Goal: Transaction & Acquisition: Obtain resource

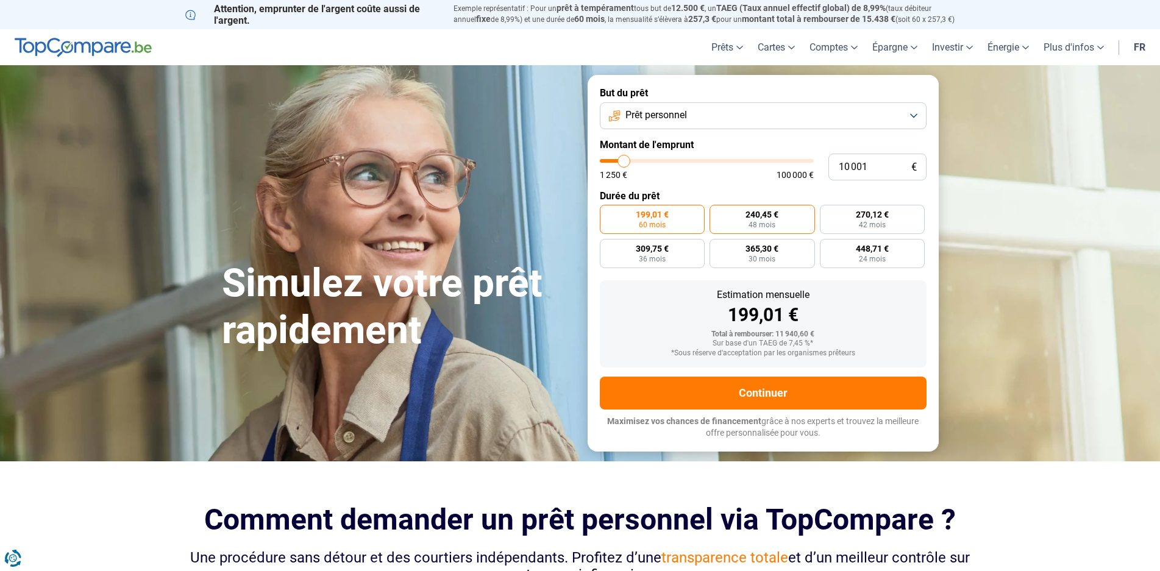
click at [776, 214] on span "240,45 €" at bounding box center [762, 214] width 33 height 9
click at [718, 213] on input "240,45 € 48 mois" at bounding box center [714, 209] width 8 height 8
radio input "true"
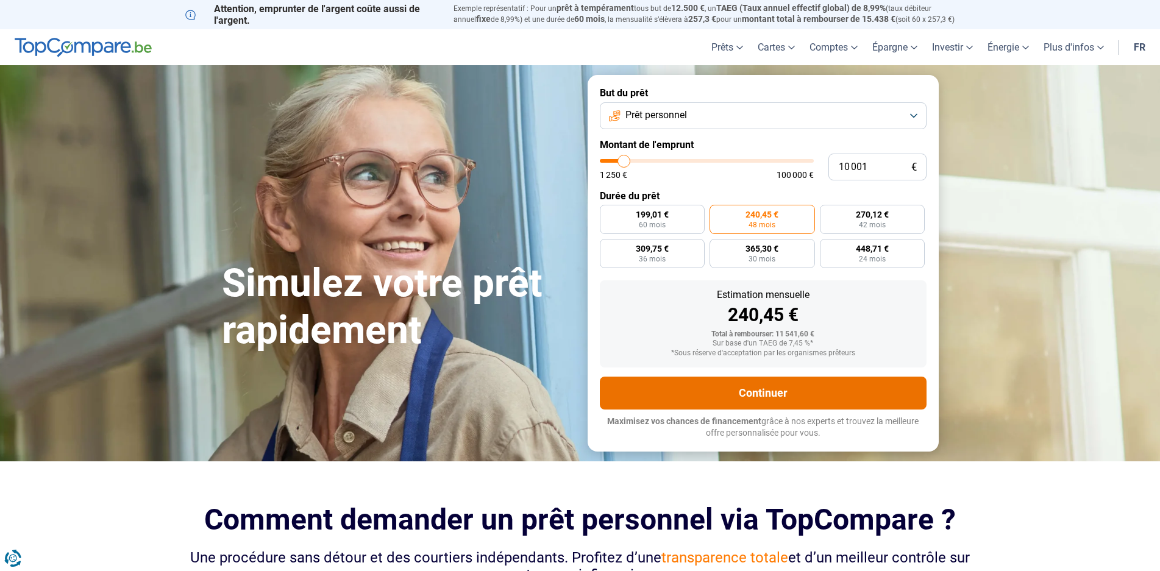
click at [771, 385] on button "Continuer" at bounding box center [763, 393] width 327 height 33
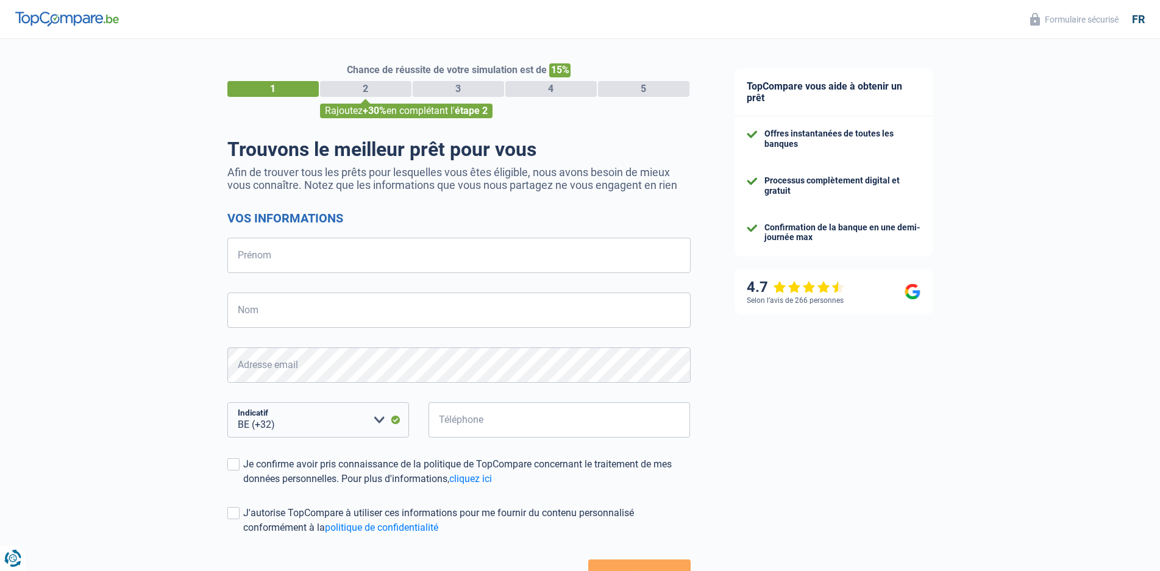
select select "32"
click at [301, 260] on input "Prénom" at bounding box center [458, 255] width 463 height 35
type input "[PERSON_NAME]"
click at [305, 307] on input "Nom" at bounding box center [458, 310] width 463 height 35
type input "boccadamo"
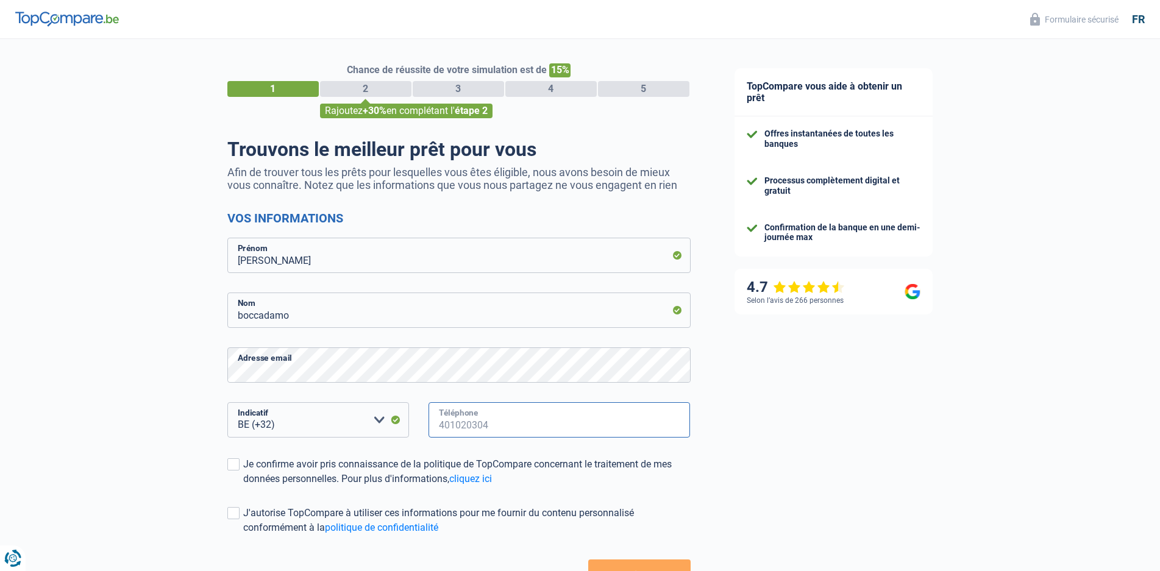
click at [555, 426] on input "Téléphone" at bounding box center [560, 419] width 262 height 35
type input "474484182"
click at [749, 420] on div "TopCompare vous aide à obtenir un prêt Offres instantanées de toutes les banque…" at bounding box center [937, 351] width 448 height 624
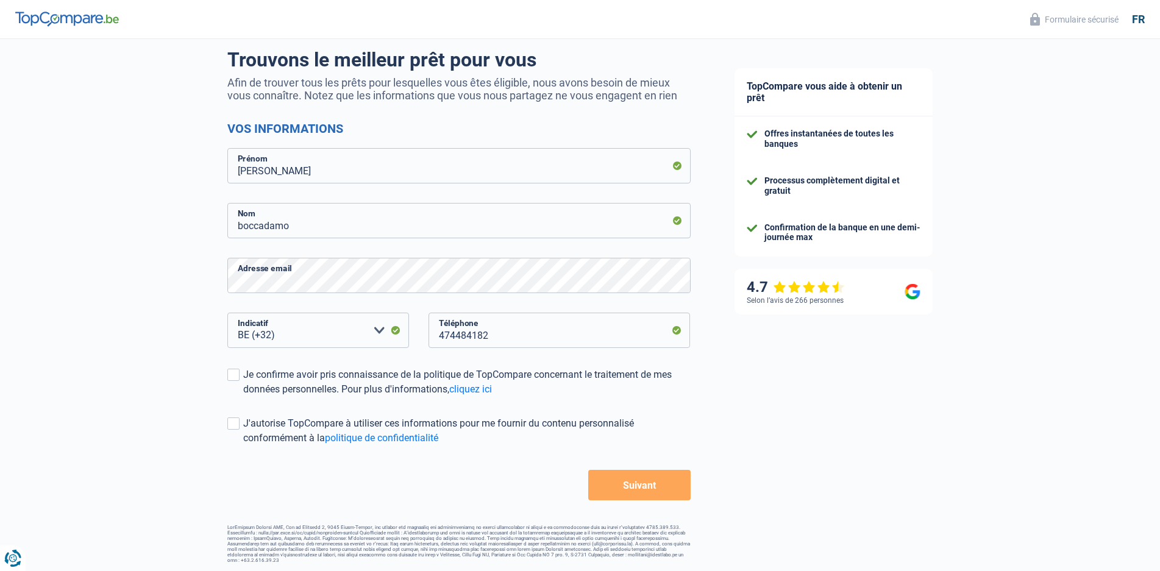
scroll to position [91, 0]
click at [234, 375] on span at bounding box center [233, 374] width 12 height 12
click at [243, 396] on input "Je confirme avoir pris connaissance de la politique de TopCompare concernant le…" at bounding box center [243, 396] width 0 height 0
click at [231, 424] on span at bounding box center [233, 422] width 12 height 12
click at [243, 445] on input "J'autorise TopCompare à utiliser ces informations pour me fournir du contenu pe…" at bounding box center [243, 445] width 0 height 0
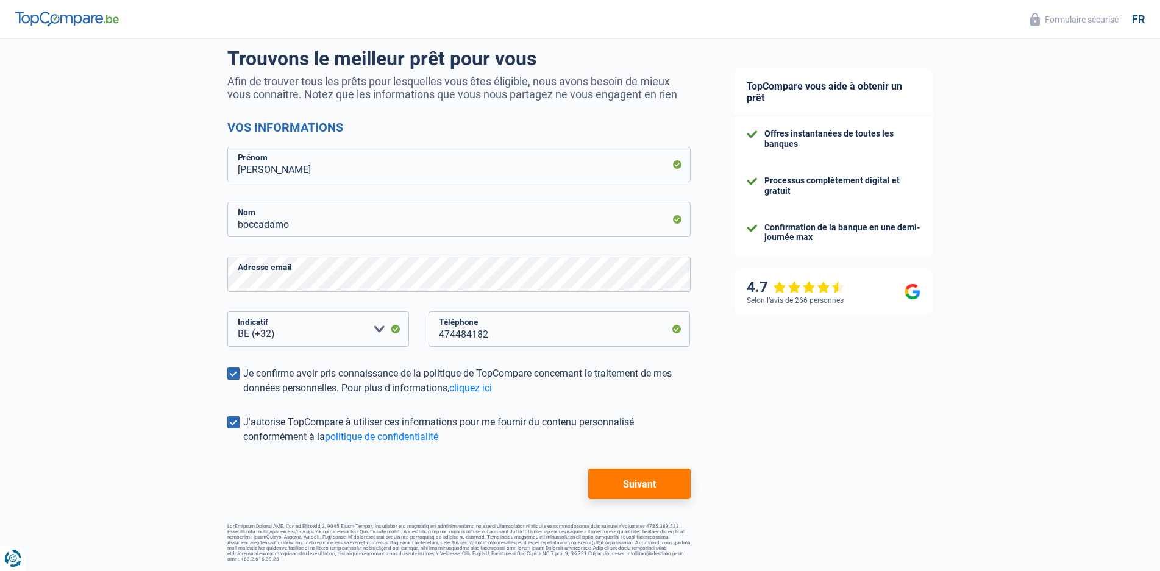
click at [620, 481] on button "Suivant" at bounding box center [639, 484] width 102 height 30
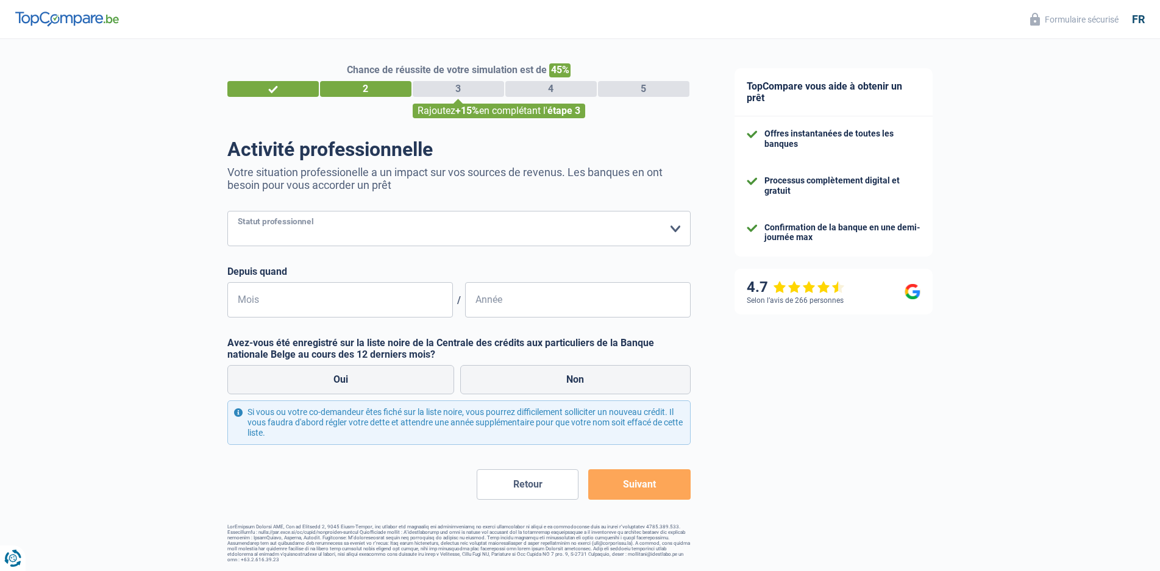
click at [679, 227] on select "Ouvrier Employé privé Employé public Invalide Indépendant Pensionné Chômeur Mut…" at bounding box center [458, 228] width 463 height 35
select select "independent"
click at [227, 212] on select "Ouvrier Employé privé Employé public Invalide Indépendant Pensionné Chômeur Mut…" at bounding box center [458, 228] width 463 height 35
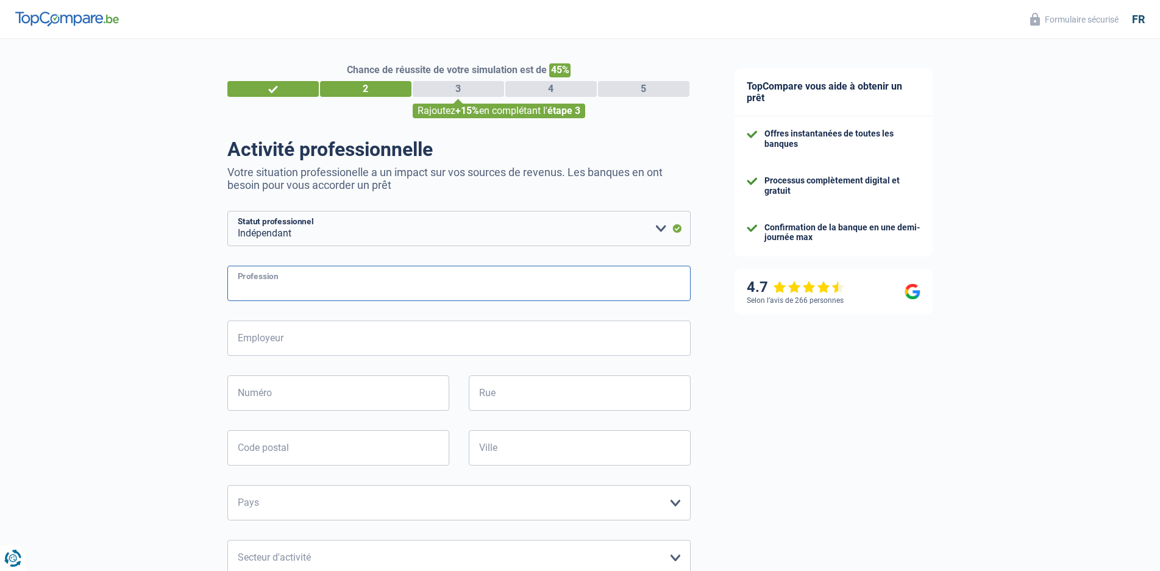
click at [302, 282] on input "Profession" at bounding box center [458, 283] width 463 height 35
type input "gerant epicerie fine"
click at [320, 340] on input "Employeur" at bounding box center [458, 338] width 463 height 35
click at [170, 334] on div "Chance de réussite de votre simulation est de 45% 1 2 3 4 5 Rajoutez +15% en co…" at bounding box center [356, 493] width 713 height 918
click at [292, 396] on input "Numéro" at bounding box center [338, 393] width 222 height 35
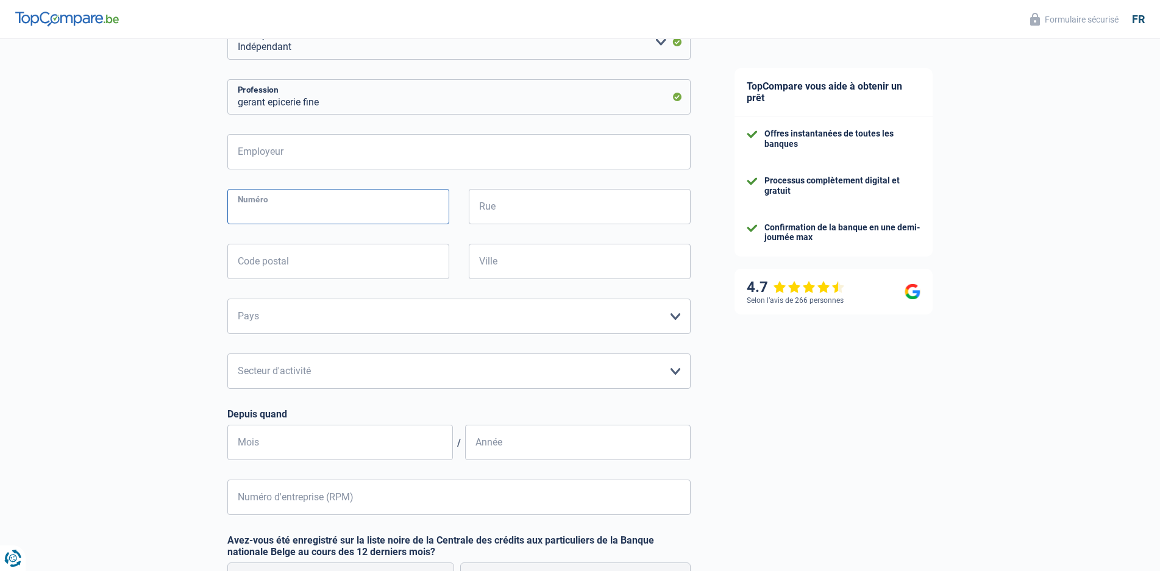
scroll to position [183, 0]
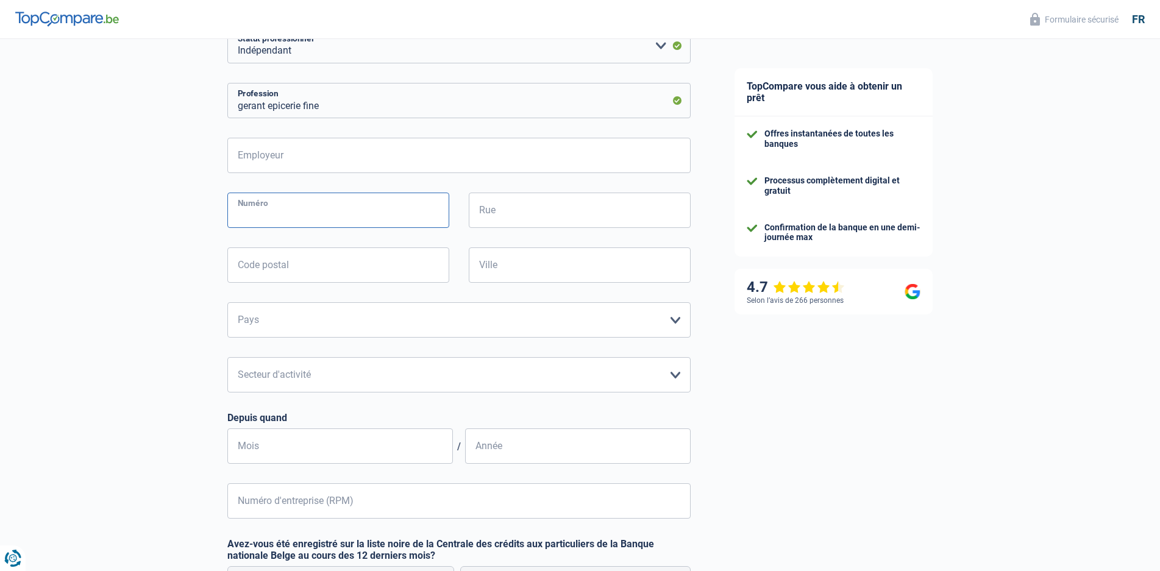
click at [345, 211] on input "Numéro" at bounding box center [338, 210] width 222 height 35
type input "8"
click at [522, 212] on input "Rue" at bounding box center [580, 210] width 222 height 35
type input "[GEOGRAPHIC_DATA]"
click at [390, 271] on input "Code postal" at bounding box center [338, 265] width 222 height 35
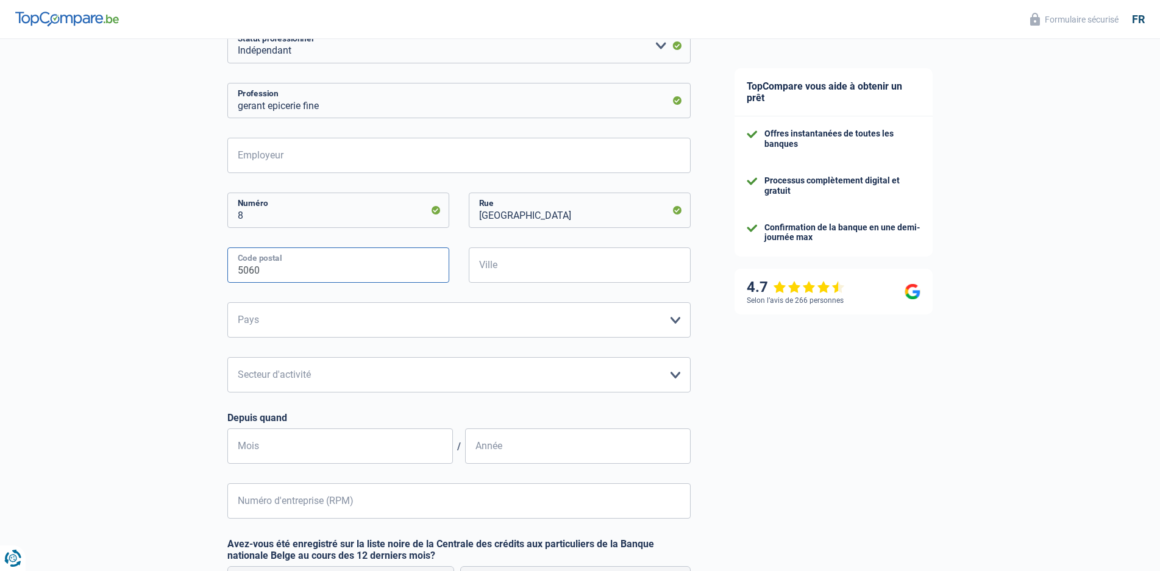
type input "5060"
click at [542, 266] on input "Ville" at bounding box center [580, 265] width 222 height 35
type input "tamines"
click at [676, 325] on select "Belgique Luxembourg Veuillez sélectionner une option" at bounding box center [458, 319] width 463 height 35
select select "BE"
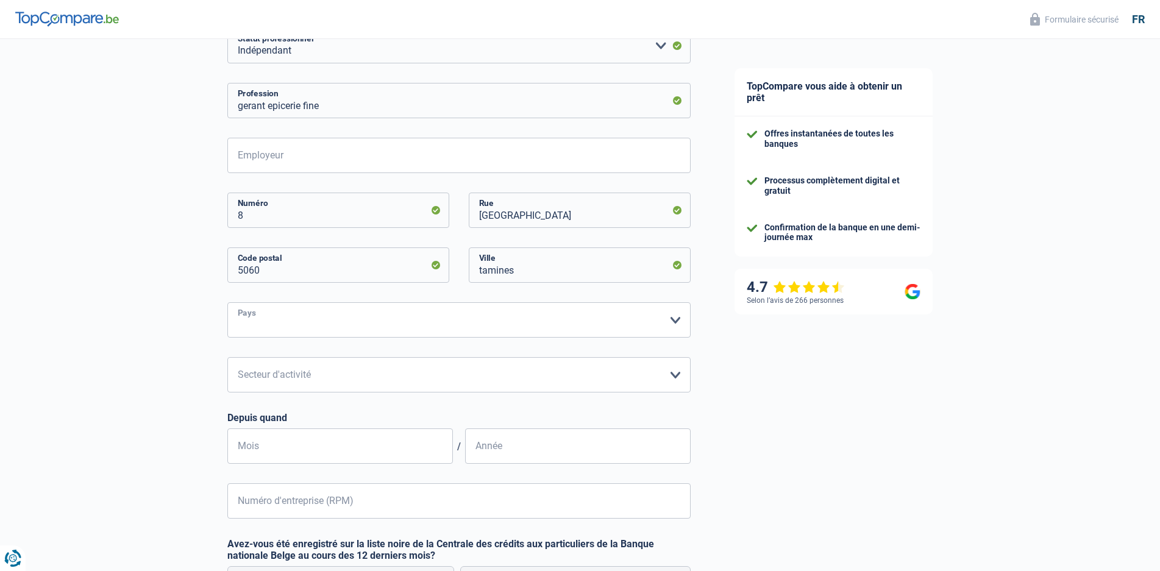
click at [227, 304] on select "Belgique Luxembourg Veuillez sélectionner une option" at bounding box center [458, 319] width 463 height 35
click at [680, 378] on select "Agriculture/Pêche Industrie Horeca Courier/Fitness/Taxi Construction Banques/As…" at bounding box center [458, 374] width 463 height 35
select select "hrc"
click at [227, 359] on select "Agriculture/Pêche Industrie Horeca Courier/Fitness/Taxi Construction Banques/As…" at bounding box center [458, 374] width 463 height 35
click at [368, 447] on input "Mois" at bounding box center [340, 446] width 226 height 35
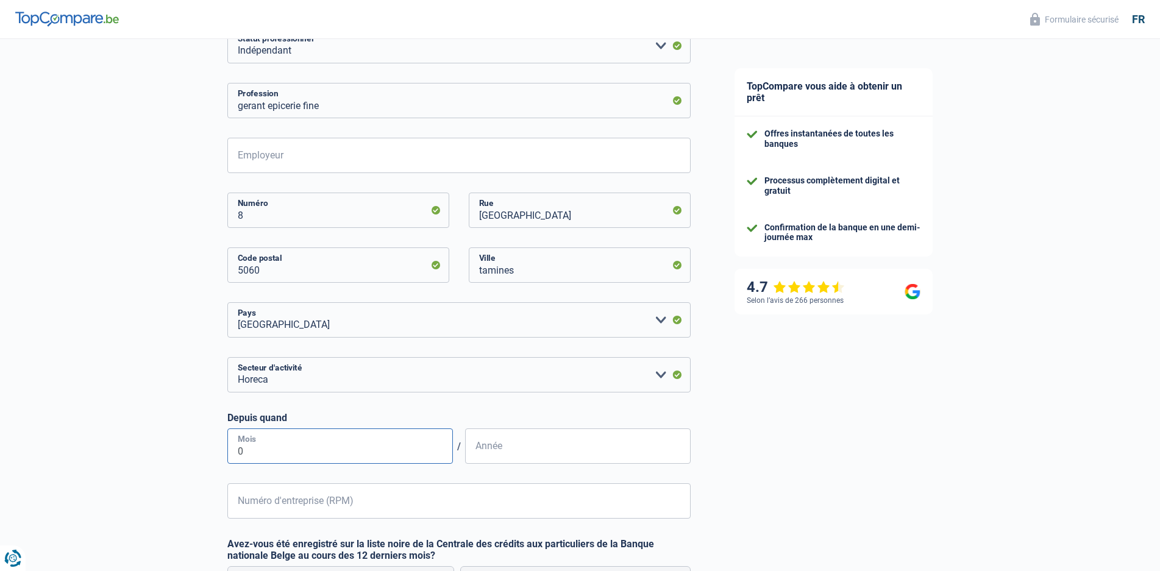
type input "01"
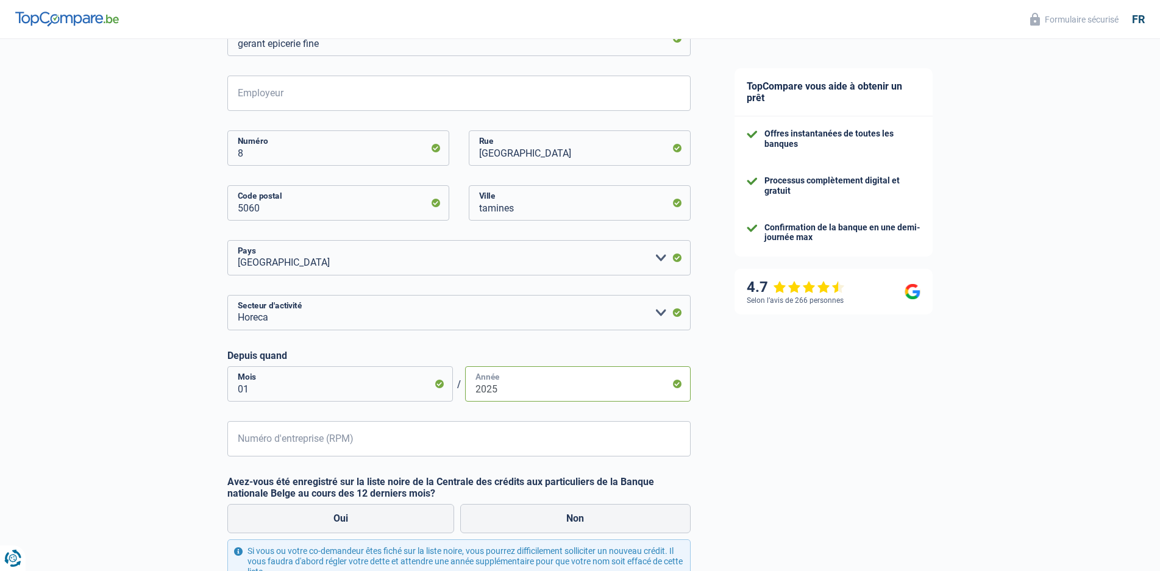
scroll to position [305, 0]
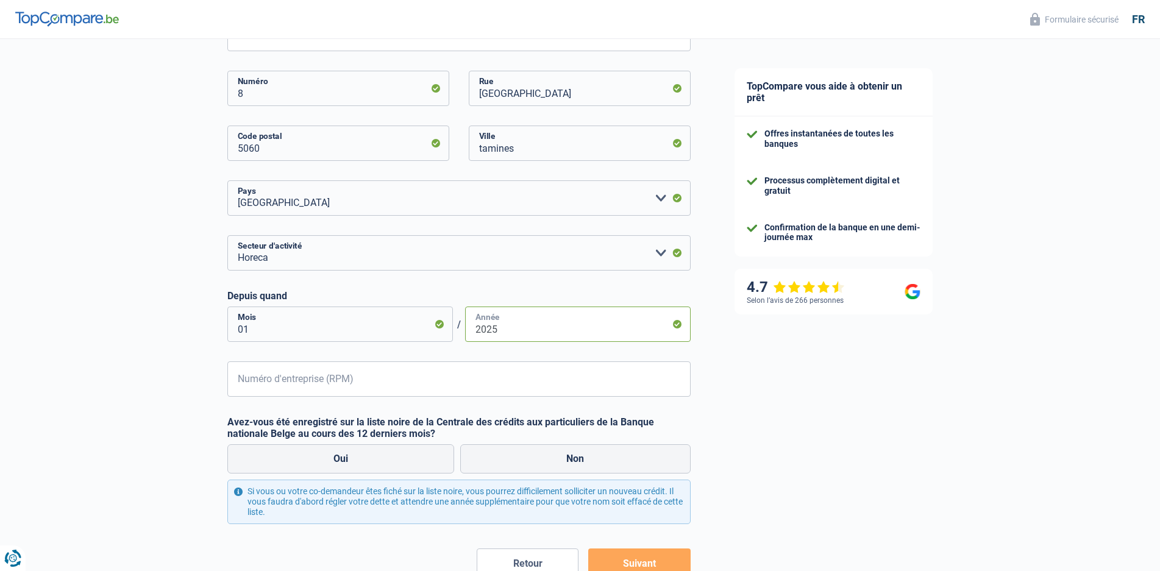
type input "2025"
click at [399, 385] on input "Numéro d'entreprise (RPM)" at bounding box center [458, 379] width 463 height 35
type input "0536454837"
click at [559, 454] on label "Non" at bounding box center [575, 459] width 230 height 29
click at [559, 454] on input "Non" at bounding box center [575, 459] width 230 height 29
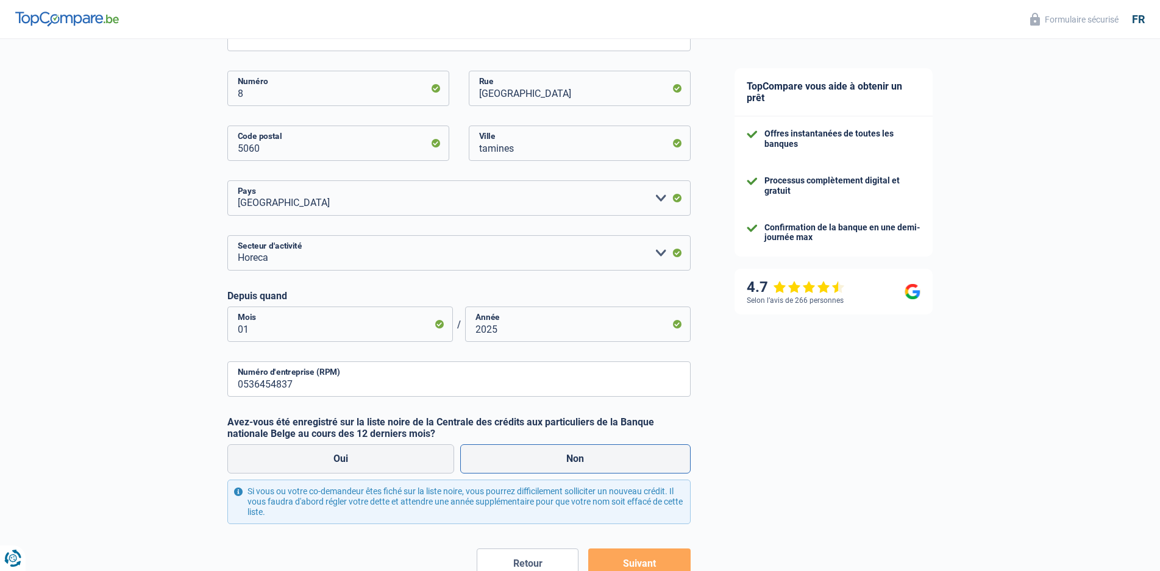
radio input "true"
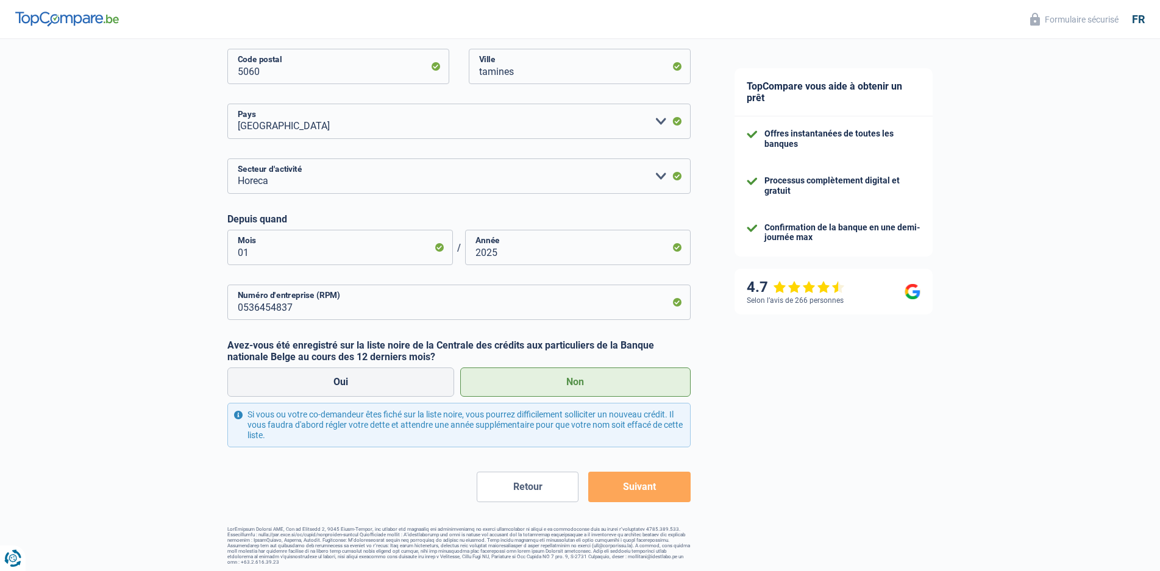
scroll to position [385, 0]
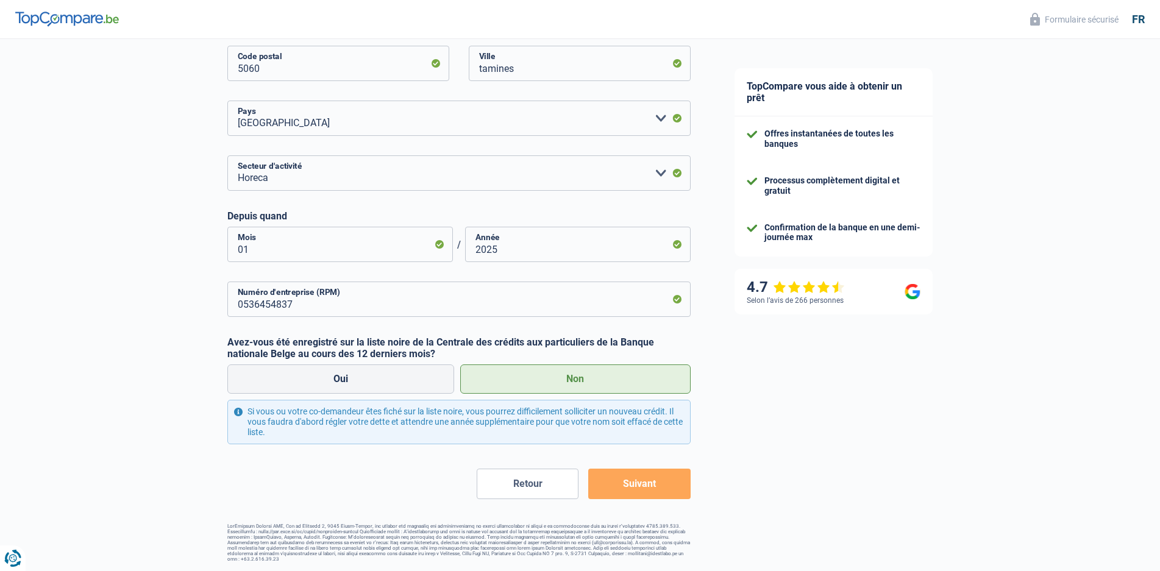
click at [630, 480] on button "Suivant" at bounding box center [639, 484] width 102 height 30
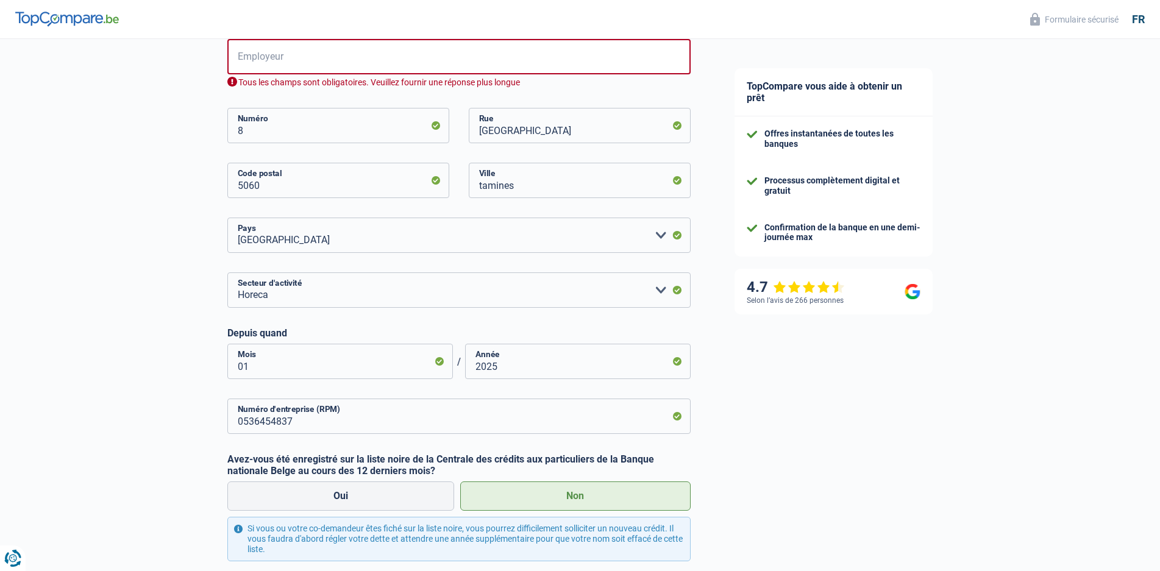
scroll to position [280, 0]
click at [336, 63] on input "Employeur" at bounding box center [458, 57] width 463 height 35
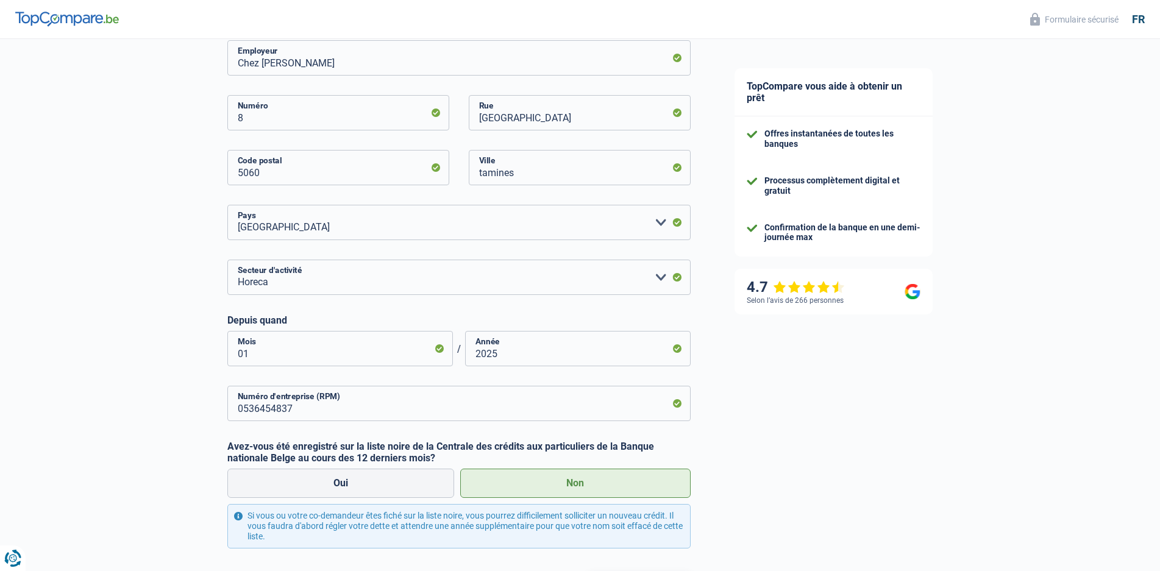
click at [149, 110] on div "Chance de réussite de votre simulation est de 45% 1 2 3 4 5 Rajoutez +15% en co…" at bounding box center [356, 213] width 713 height 918
drag, startPoint x: 293, startPoint y: 60, endPoint x: 217, endPoint y: 65, distance: 76.4
click at [217, 65] on div "Chance de réussite de votre simulation est de 45% 1 2 3 4 5 Rajoutez +15% en co…" at bounding box center [356, 213] width 713 height 918
type input "[PERSON_NAME] m&d"
click at [301, 180] on input "5060" at bounding box center [338, 167] width 222 height 35
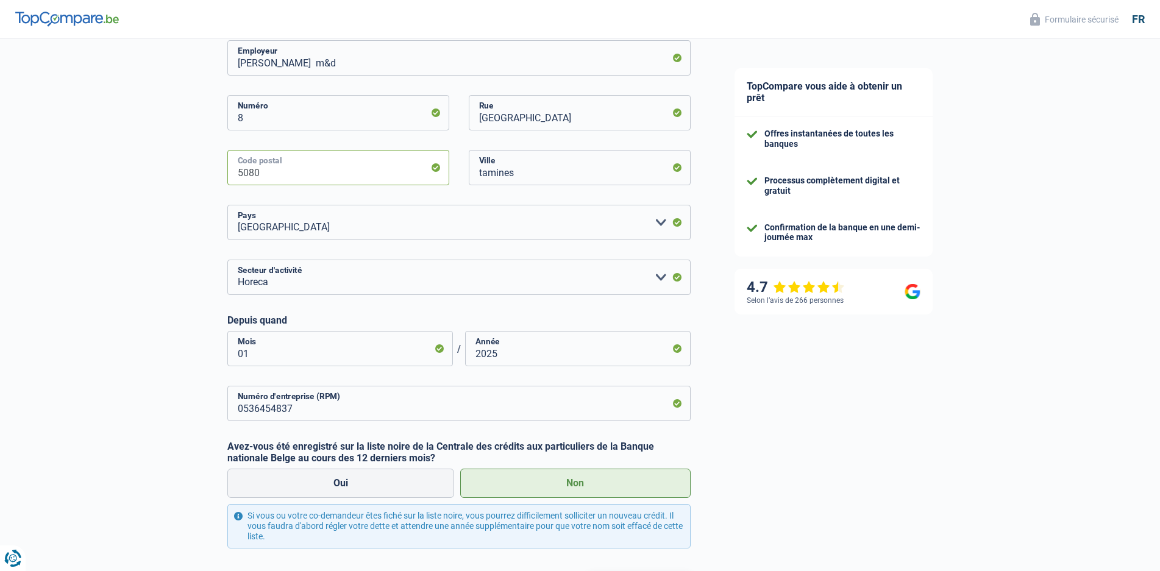
type input "5080"
drag, startPoint x: 316, startPoint y: 125, endPoint x: 319, endPoint y: 118, distance: 7.7
click at [316, 123] on input "8" at bounding box center [338, 112] width 222 height 35
type input "21"
click at [565, 118] on input "[GEOGRAPHIC_DATA]" at bounding box center [580, 112] width 222 height 35
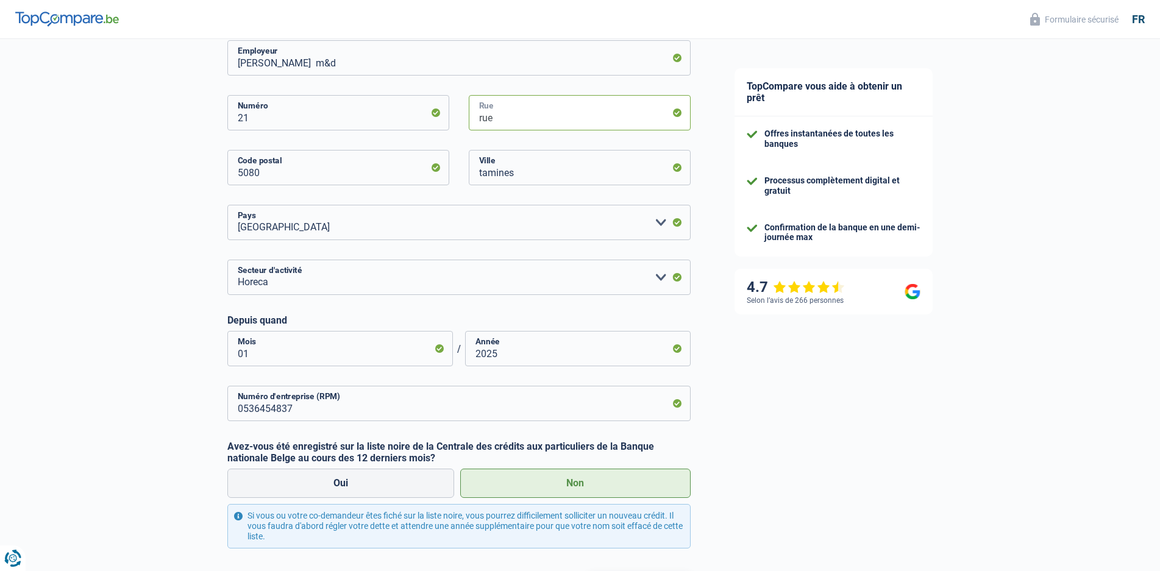
type input "rue"
click at [545, 182] on input "tamines" at bounding box center [580, 167] width 222 height 35
type input "t"
type input "rhisnes"
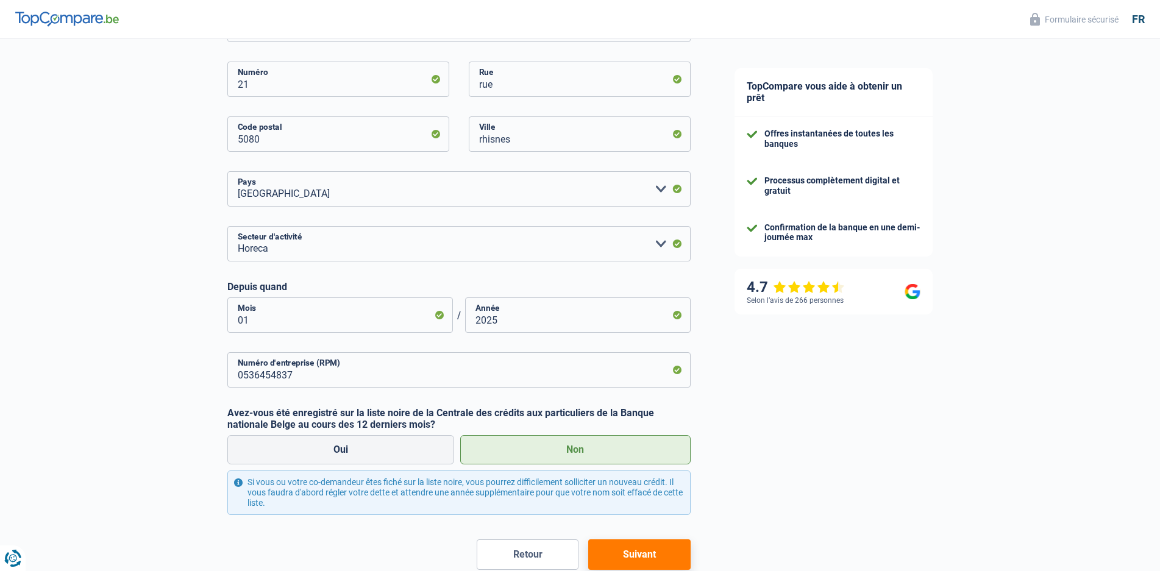
scroll to position [341, 0]
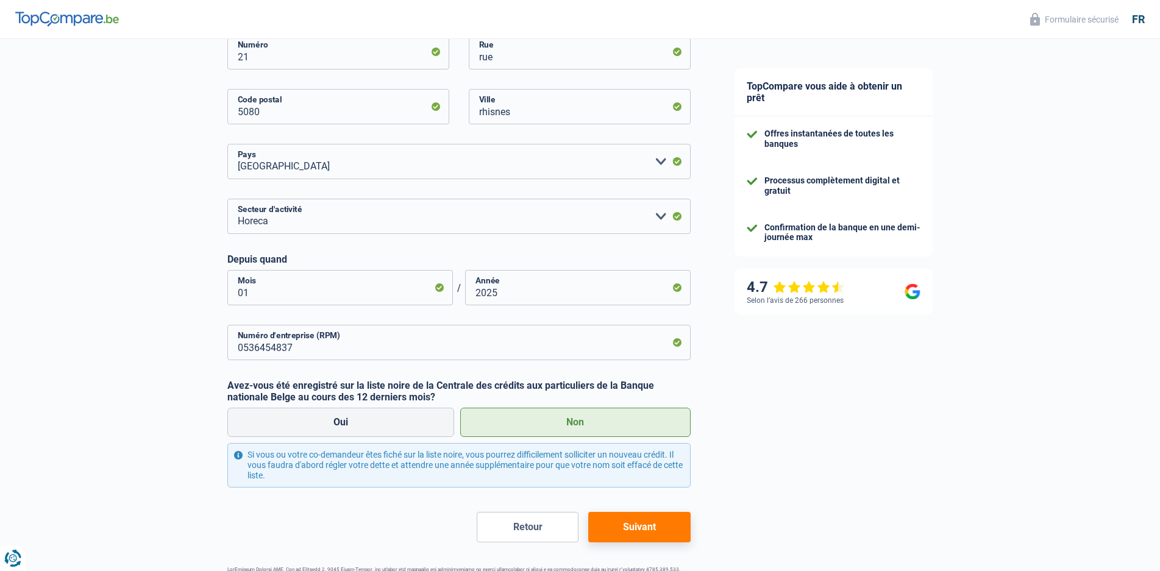
click at [644, 535] on button "Suivant" at bounding box center [639, 527] width 102 height 30
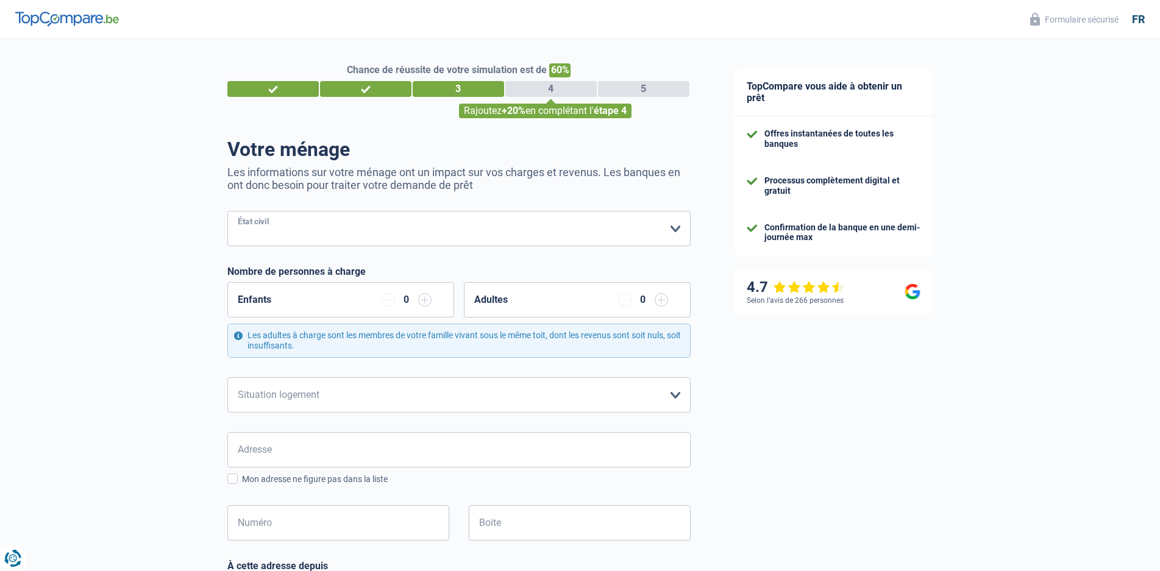
click at [351, 234] on select "[PERSON_NAME](e) Cohabitant(e) légal(e) Divorcé(e) Veuf(ve) Séparé (de fait) Ve…" at bounding box center [458, 228] width 463 height 35
select select "single"
click at [227, 212] on select "[PERSON_NAME](e) Cohabitant(e) légal(e) Divorcé(e) Veuf(ve) Séparé (de fait) Ve…" at bounding box center [458, 228] width 463 height 35
click at [405, 300] on div "0" at bounding box center [406, 300] width 11 height 10
click at [421, 301] on input "button" at bounding box center [424, 299] width 13 height 13
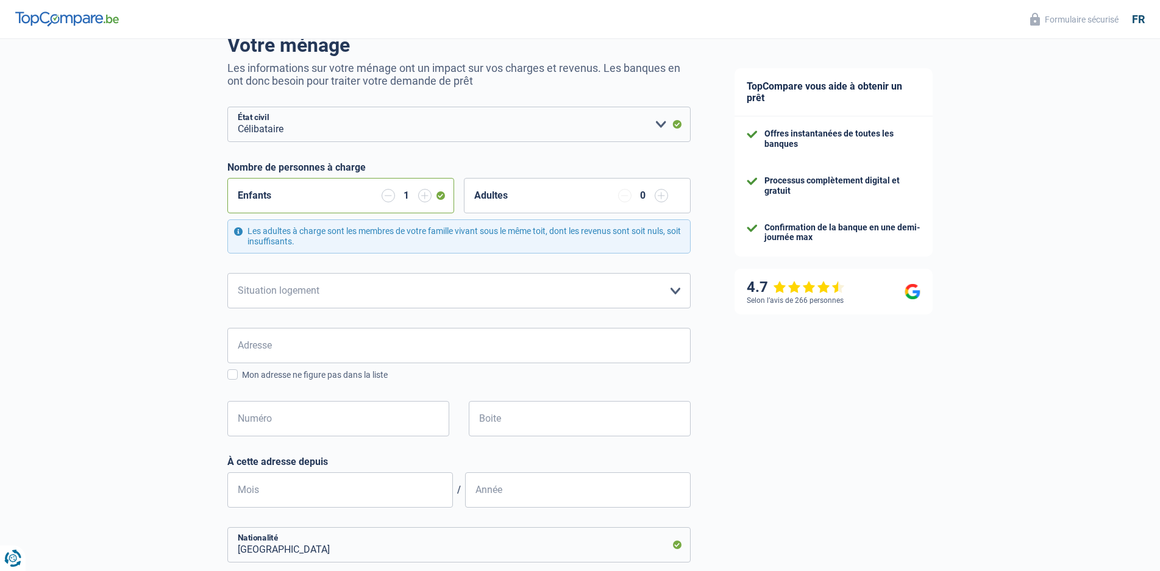
scroll to position [122, 0]
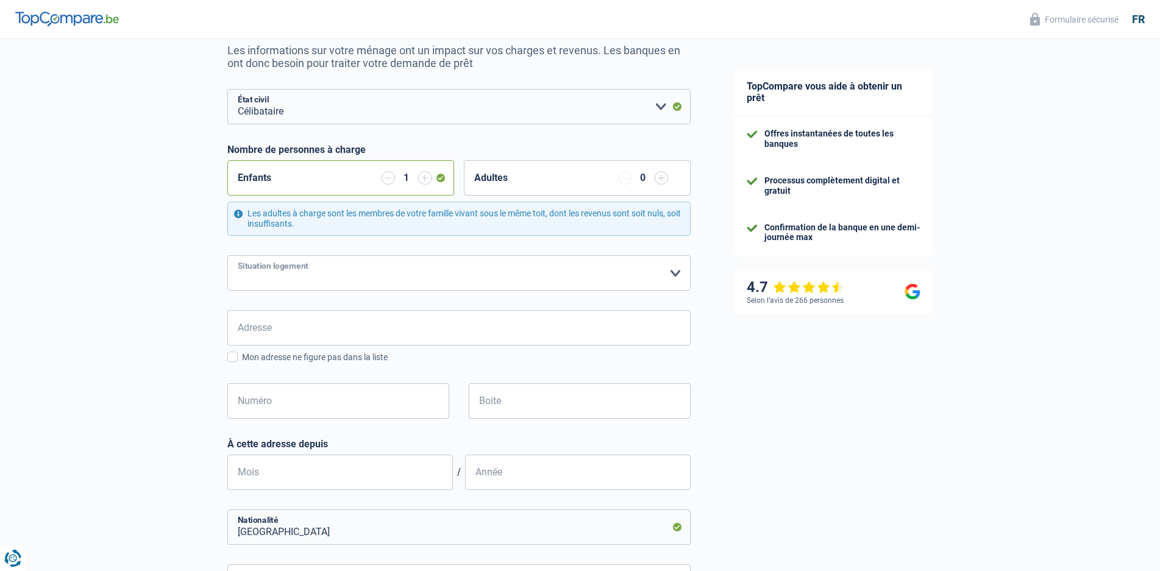
click at [676, 275] on select "Locataire Propriétaire avec prêt hypothécaire Propriétaire sans prêt hypothécai…" at bounding box center [458, 272] width 463 height 35
select select "ownerWithMortgage"
click at [227, 256] on select "Locataire Propriétaire avec prêt hypothécaire Propriétaire sans prêt hypothécai…" at bounding box center [458, 272] width 463 height 35
click at [373, 331] on input "Adresse" at bounding box center [458, 327] width 463 height 35
type input "[GEOGRAPHIC_DATA]"
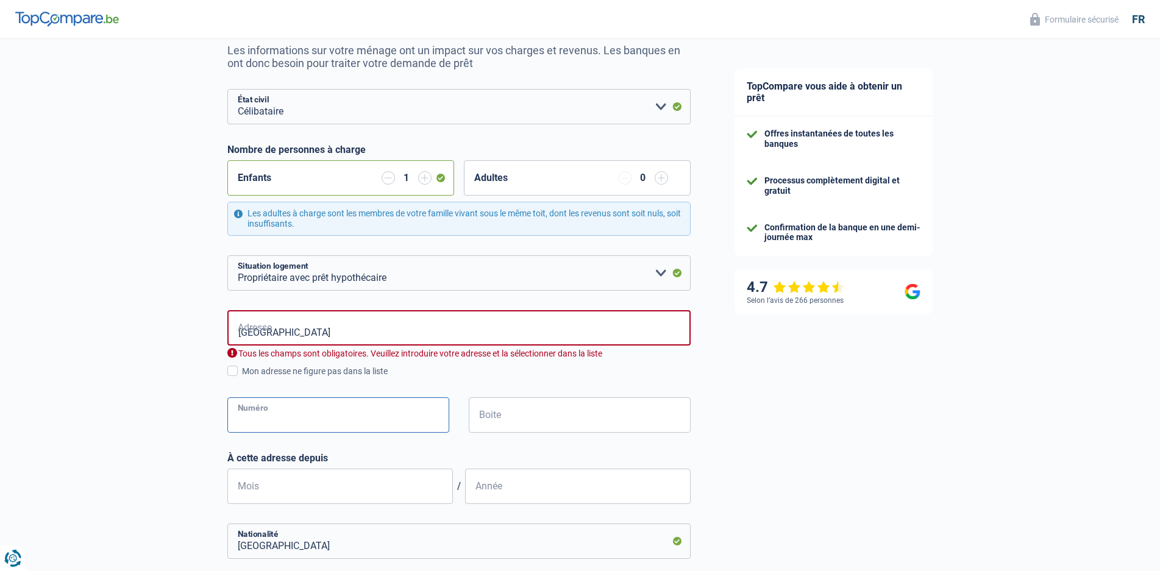
drag, startPoint x: 374, startPoint y: 403, endPoint x: 381, endPoint y: 401, distance: 7.7
click at [374, 403] on input "Numéro" at bounding box center [338, 415] width 222 height 35
type input "8"
click at [369, 338] on input "[GEOGRAPHIC_DATA]" at bounding box center [458, 327] width 463 height 35
click at [279, 333] on input "[GEOGRAPHIC_DATA]" at bounding box center [458, 327] width 463 height 35
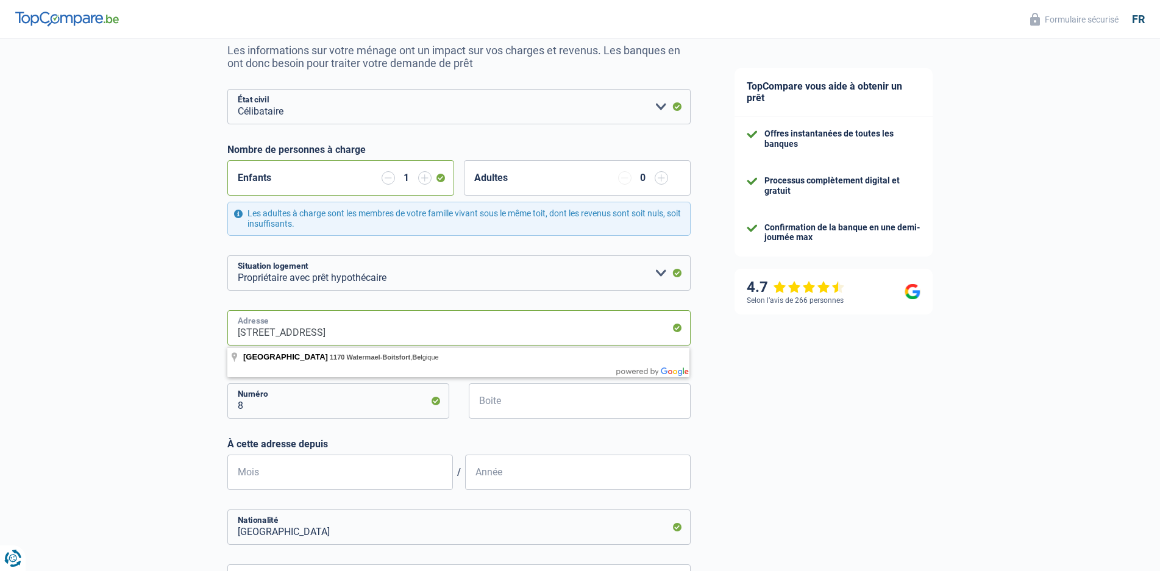
drag, startPoint x: 473, startPoint y: 340, endPoint x: 295, endPoint y: 321, distance: 179.0
click at [295, 321] on input "[STREET_ADDRESS]" at bounding box center [458, 327] width 463 height 35
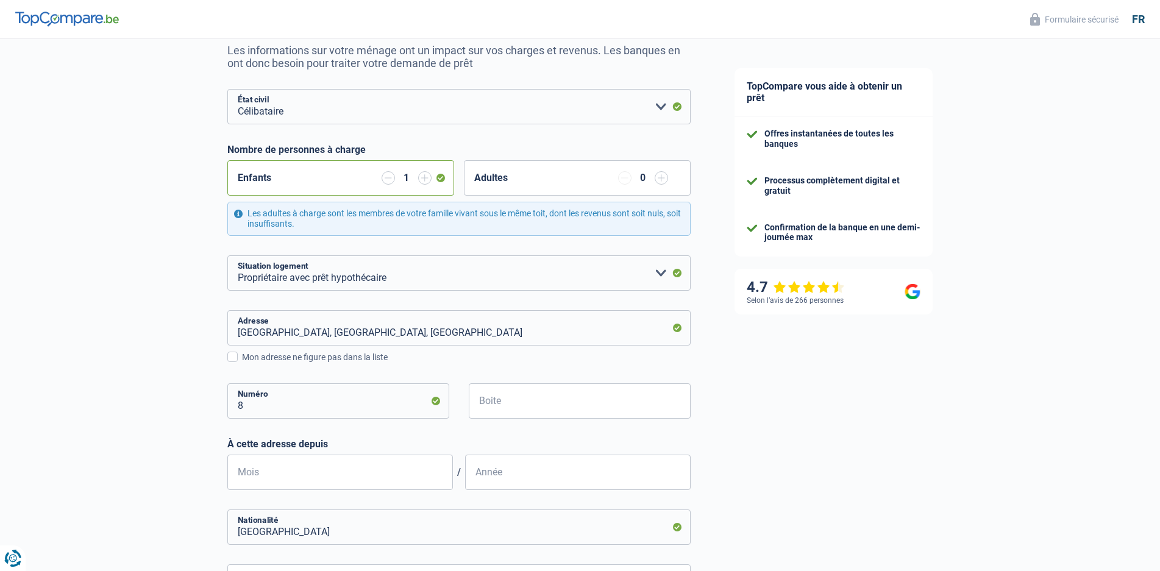
type input "[GEOGRAPHIC_DATA], [STREET_ADDRESS]"
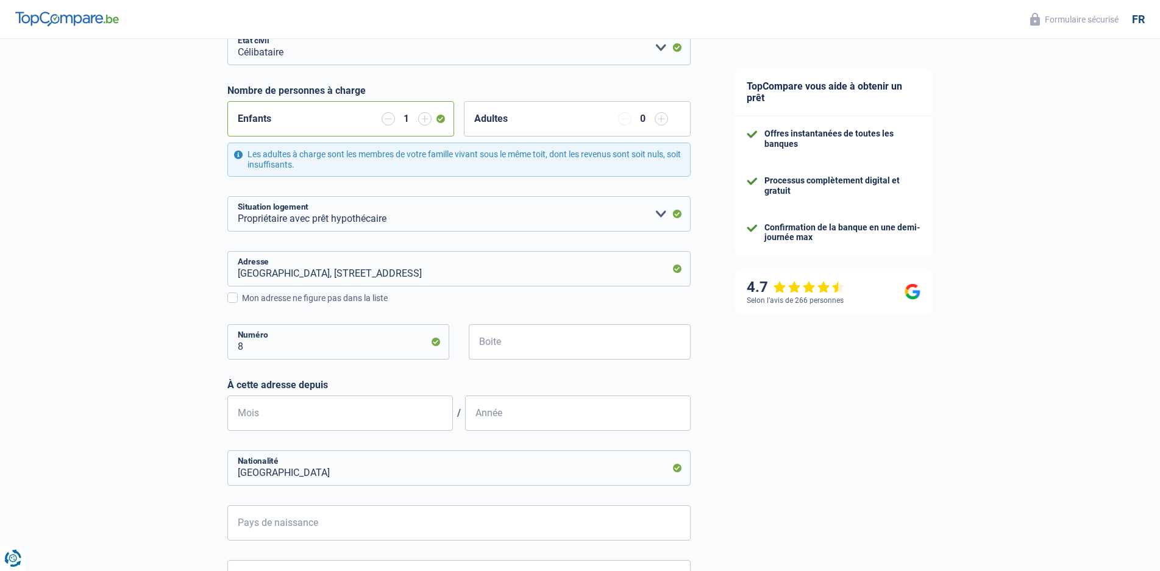
scroll to position [183, 0]
click at [348, 411] on input "Mois" at bounding box center [340, 411] width 226 height 35
type input "08"
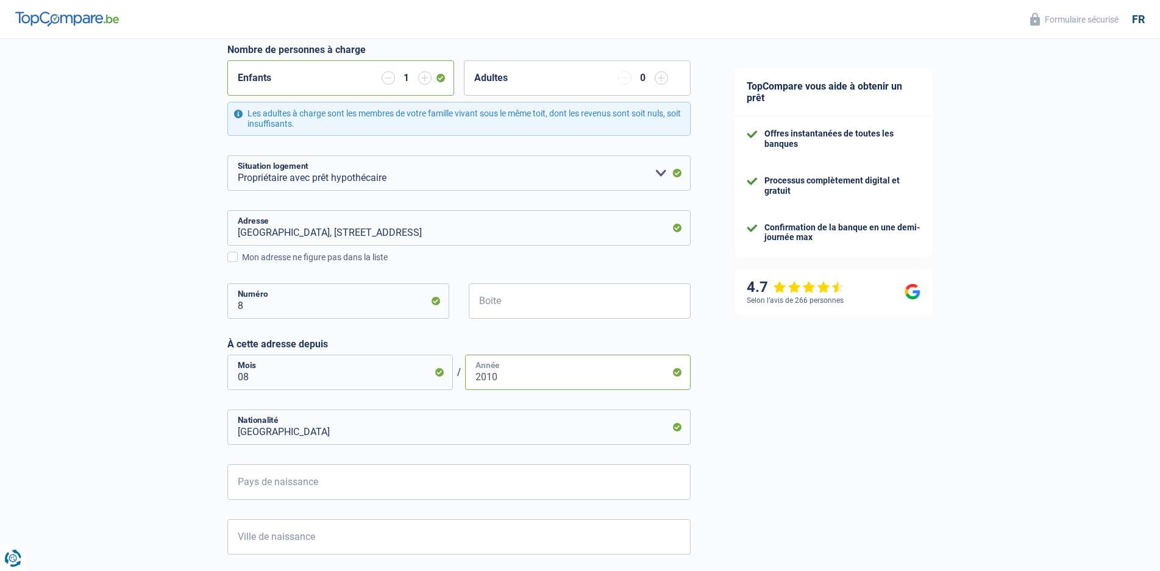
scroll to position [244, 0]
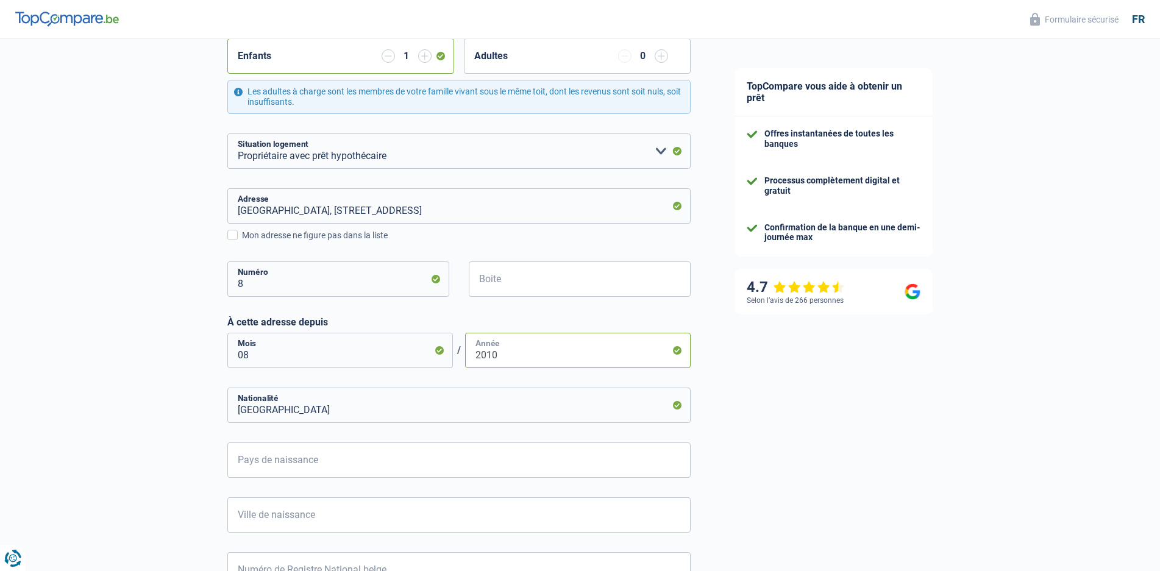
type input "2010"
click at [593, 412] on input "[GEOGRAPHIC_DATA]" at bounding box center [458, 405] width 463 height 35
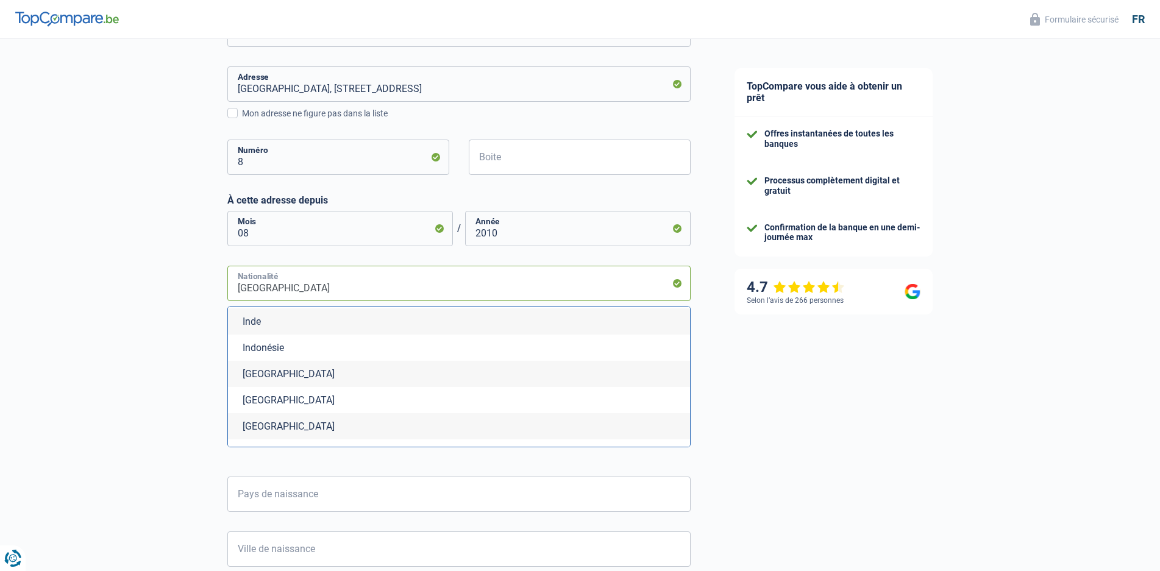
scroll to position [2195, 0]
click at [334, 366] on li "[GEOGRAPHIC_DATA]" at bounding box center [459, 366] width 462 height 26
type input "[GEOGRAPHIC_DATA]"
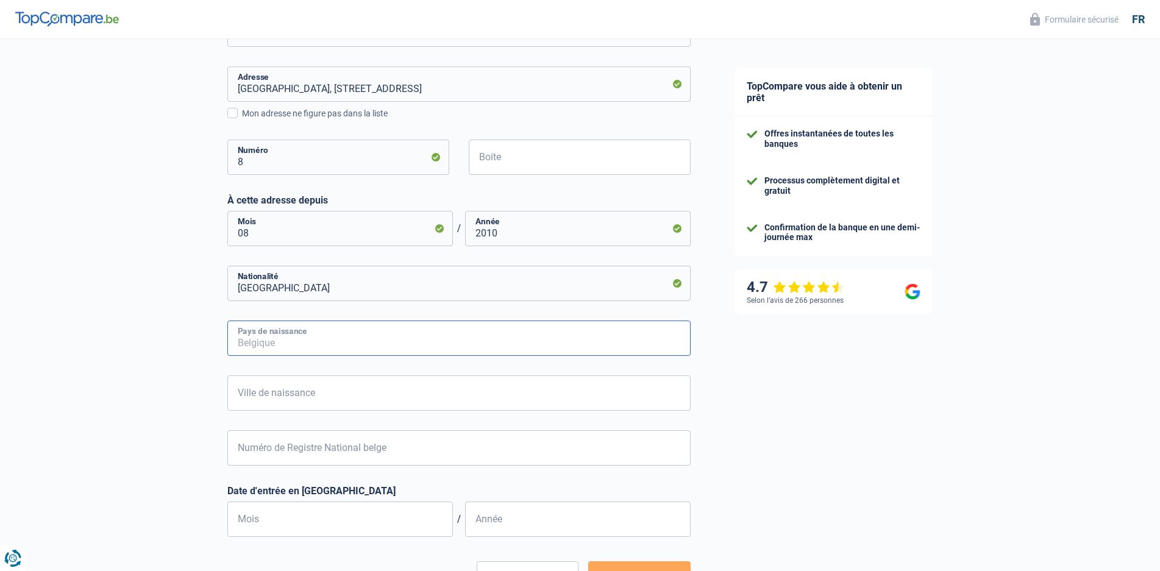
click at [388, 345] on input "Pays de naissance" at bounding box center [458, 338] width 463 height 35
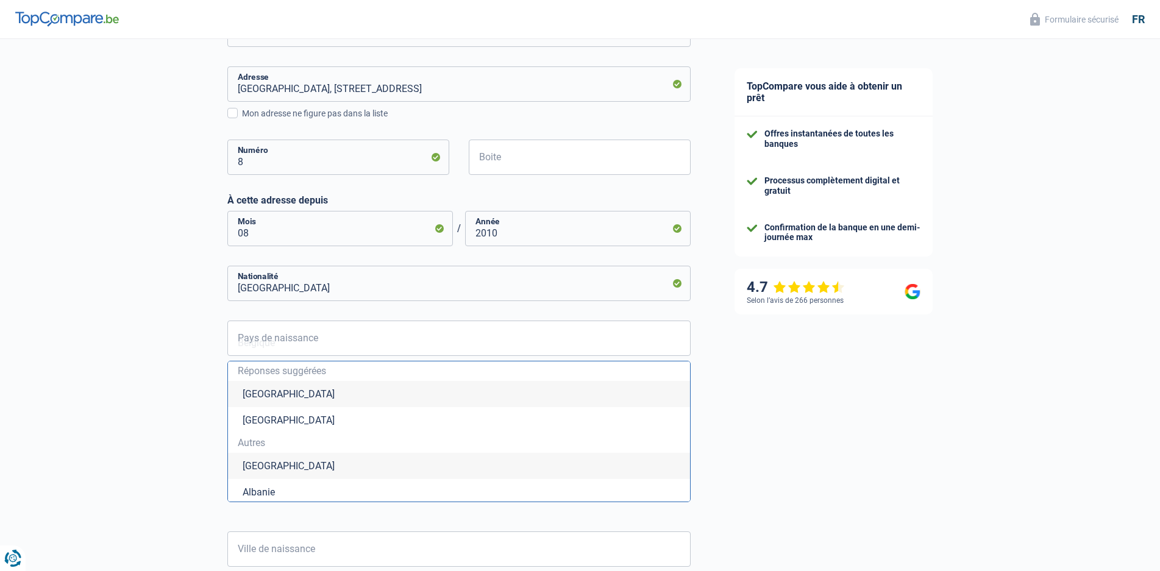
click at [281, 393] on li "[GEOGRAPHIC_DATA]" at bounding box center [459, 394] width 462 height 26
type input "[GEOGRAPHIC_DATA]"
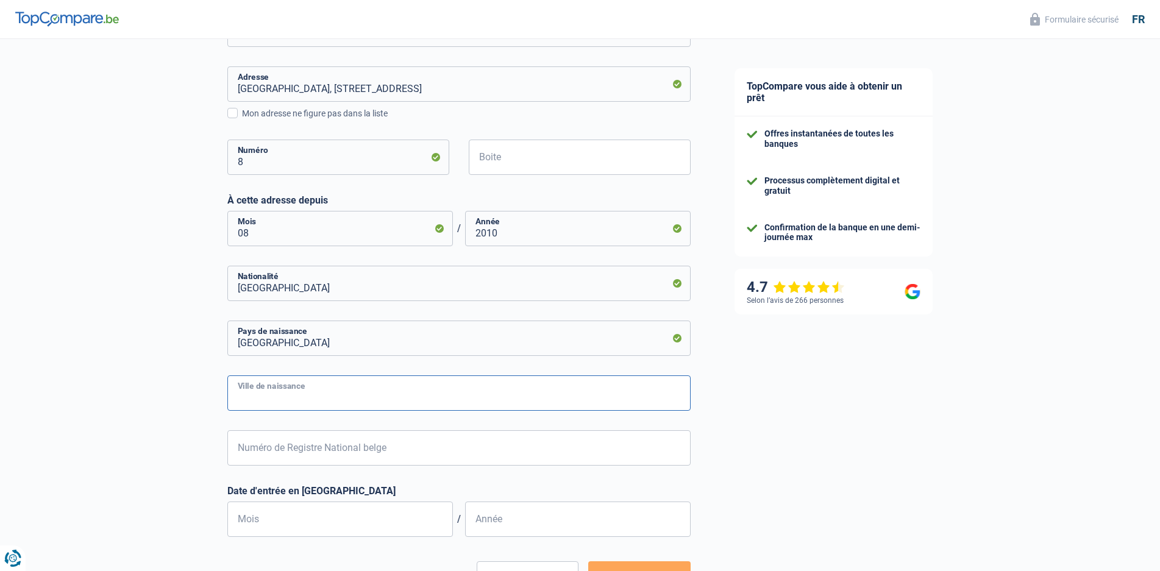
click at [347, 399] on input "Ville de naissance" at bounding box center [458, 393] width 463 height 35
type input "[GEOGRAPHIC_DATA]"
click at [418, 451] on input "Numéro de Registre National belge" at bounding box center [458, 447] width 463 height 35
type input "1"
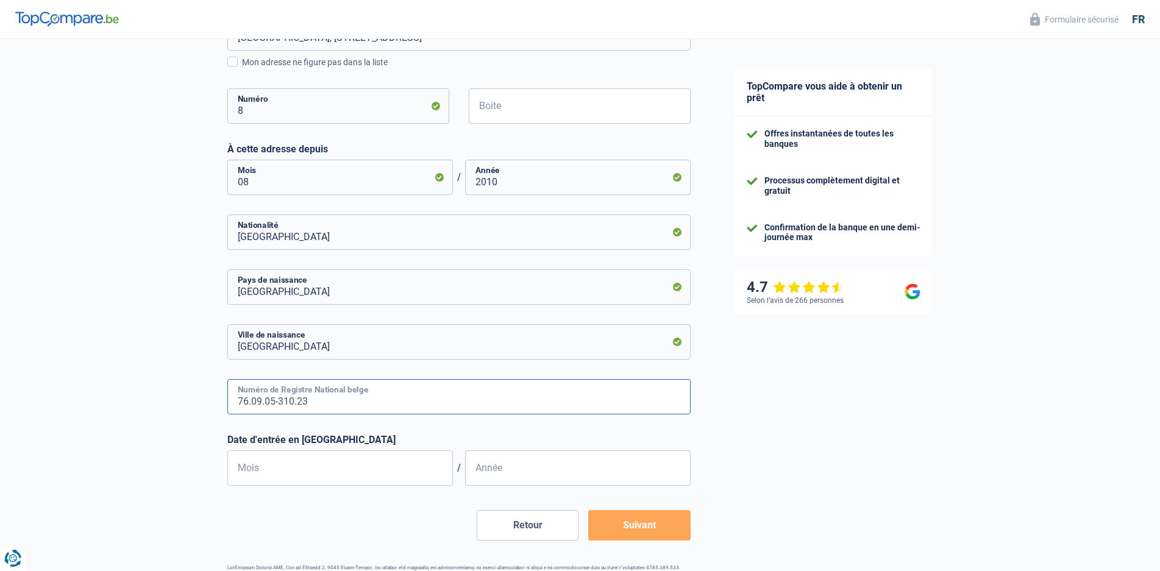
scroll to position [459, 0]
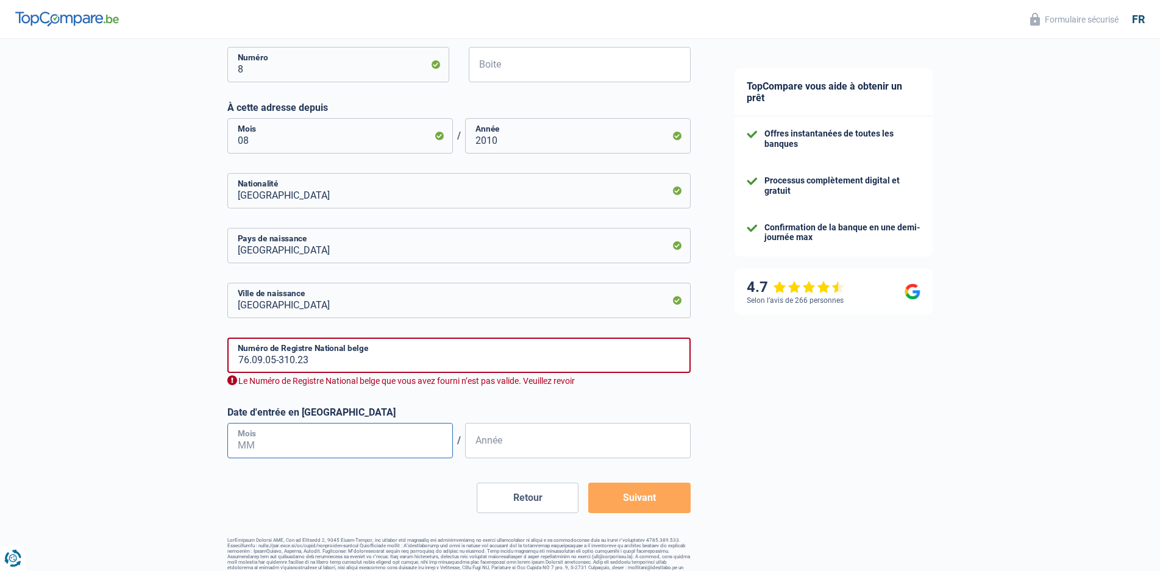
click at [372, 425] on input "Mois" at bounding box center [340, 440] width 226 height 35
click at [318, 362] on input "76.09.05-310.23" at bounding box center [458, 355] width 463 height 35
click at [343, 441] on input "Mois" at bounding box center [340, 440] width 226 height 35
click at [358, 359] on input "76.09.05-230.31" at bounding box center [458, 355] width 463 height 35
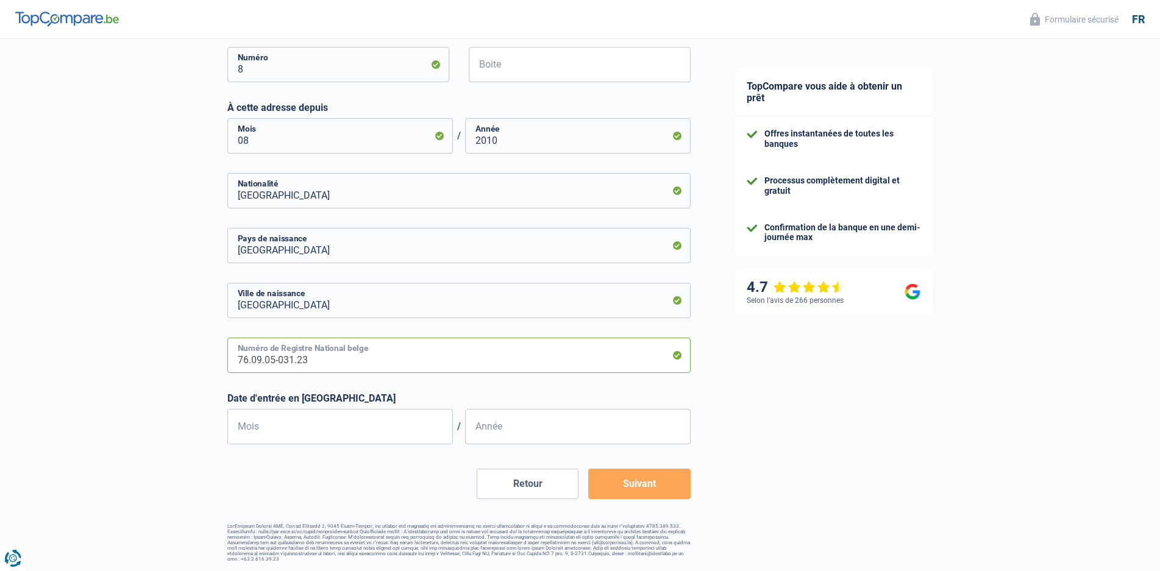
type input "76.09.05-031.23"
click at [399, 432] on input "Mois" at bounding box center [340, 426] width 226 height 35
click at [410, 423] on input "Mois" at bounding box center [340, 426] width 226 height 35
type input "0"
type input "10"
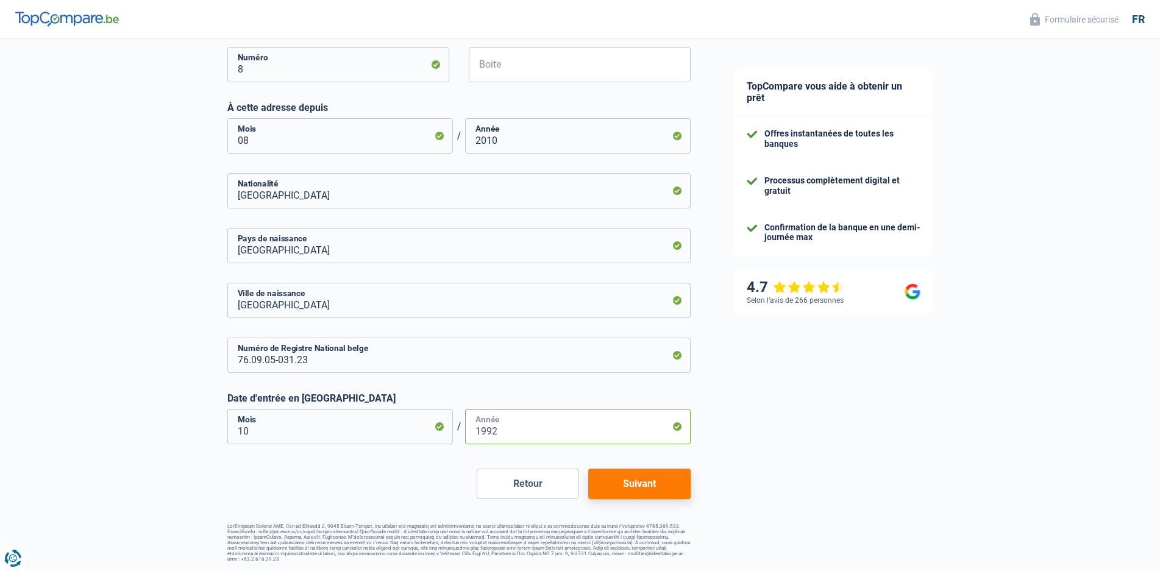
type input "1992"
click at [629, 484] on button "Suivant" at bounding box center [639, 484] width 102 height 30
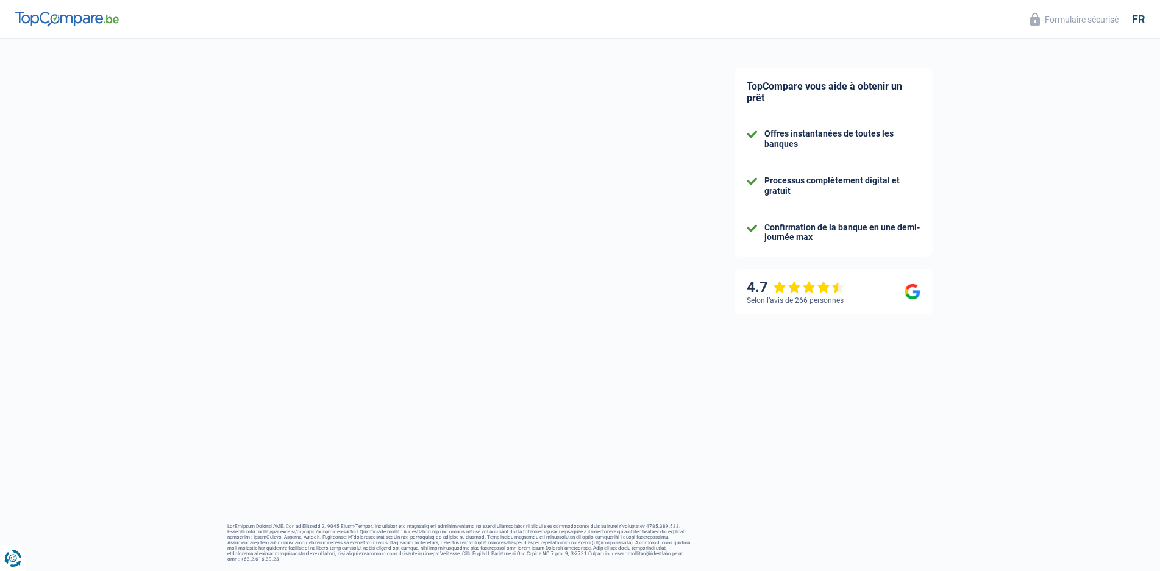
select select "familyAllowances"
select select "netSalary"
select select "mortgage"
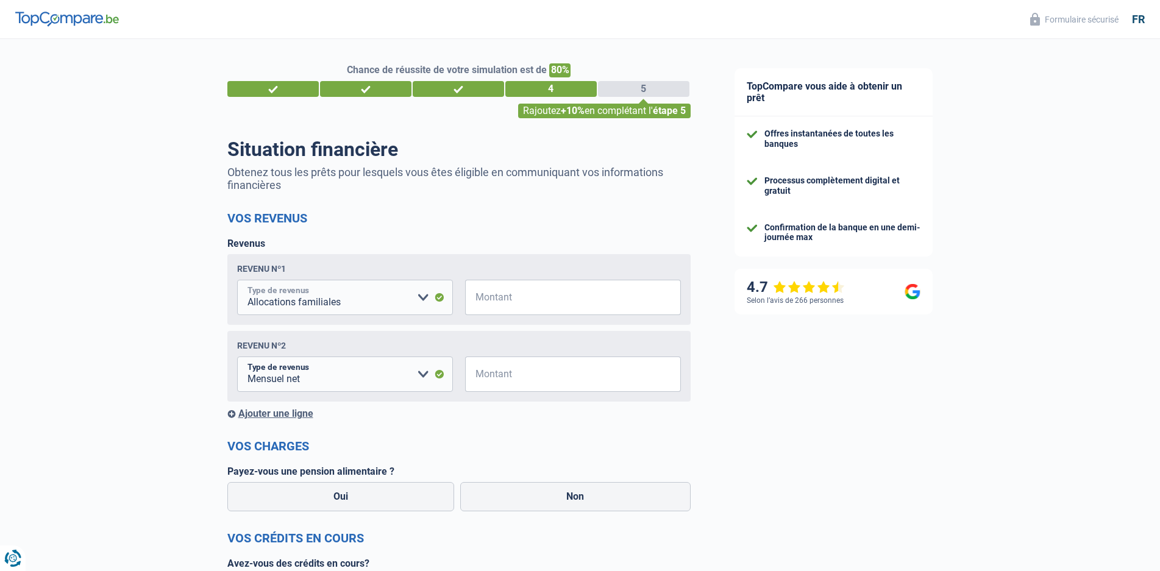
click at [421, 301] on select "Allocation d'handicap Allocations chômage Allocations familiales Chèques repas …" at bounding box center [345, 297] width 216 height 35
click at [237, 282] on select "Allocation d'handicap Allocations chômage Allocations familiales Chèques repas …" at bounding box center [345, 297] width 216 height 35
click at [527, 304] on input "Montant" at bounding box center [580, 297] width 201 height 35
type input "1"
type input "170"
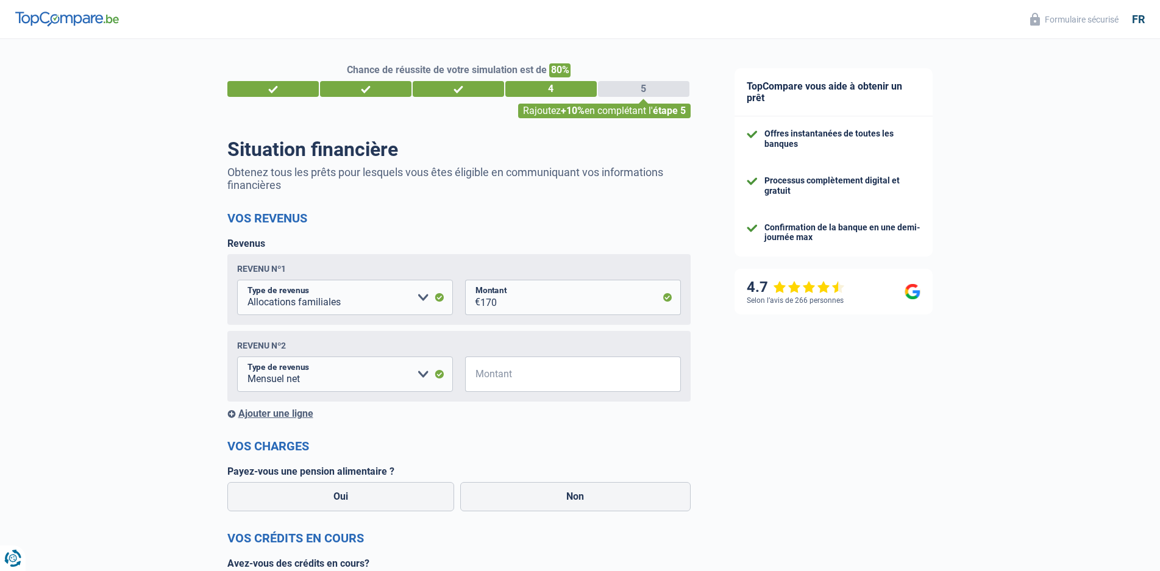
click at [618, 380] on input "Montant" at bounding box center [580, 374] width 201 height 35
click at [424, 374] on select "Allocation d'handicap Allocations chômage Allocations familiales Chèques repas …" at bounding box center [345, 374] width 216 height 35
select select "other"
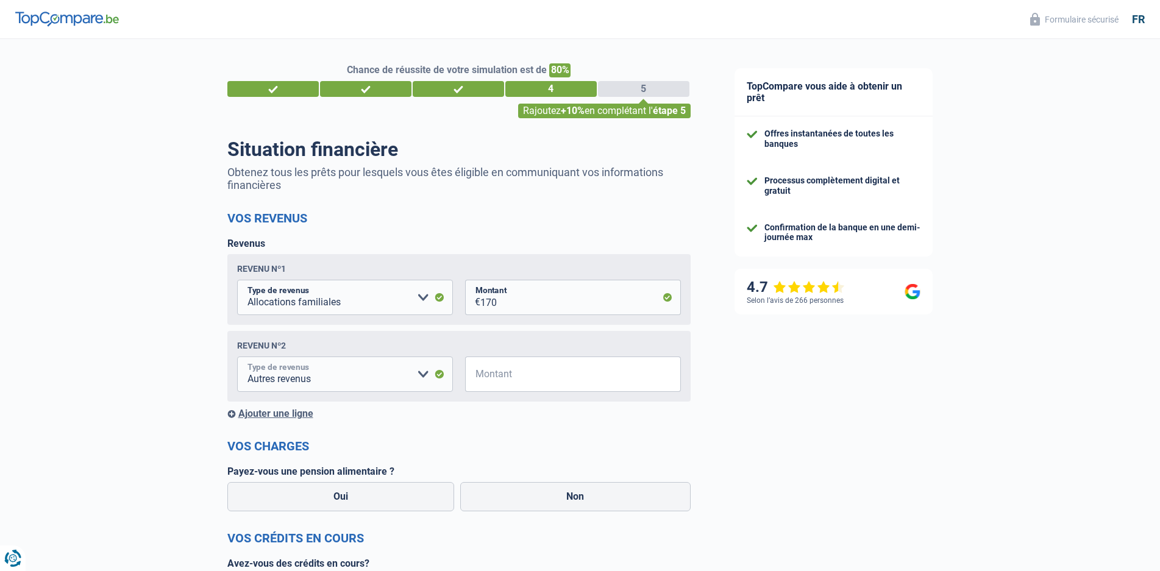
click at [237, 359] on select "Allocation d'handicap Allocations chômage Allocations familiales Chèques repas …" at bounding box center [345, 374] width 216 height 35
click at [349, 379] on select "Allocation d'handicap Allocations chômage Allocations familiales Chèques repas …" at bounding box center [307, 374] width 140 height 35
click at [441, 377] on input "Montant" at bounding box center [466, 374] width 124 height 35
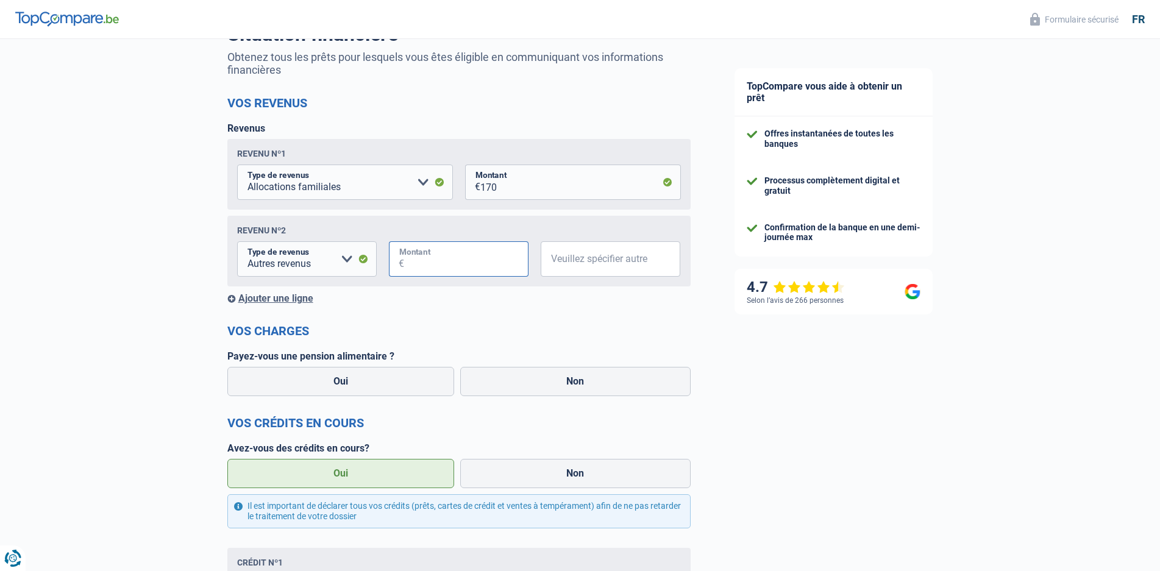
scroll to position [122, 0]
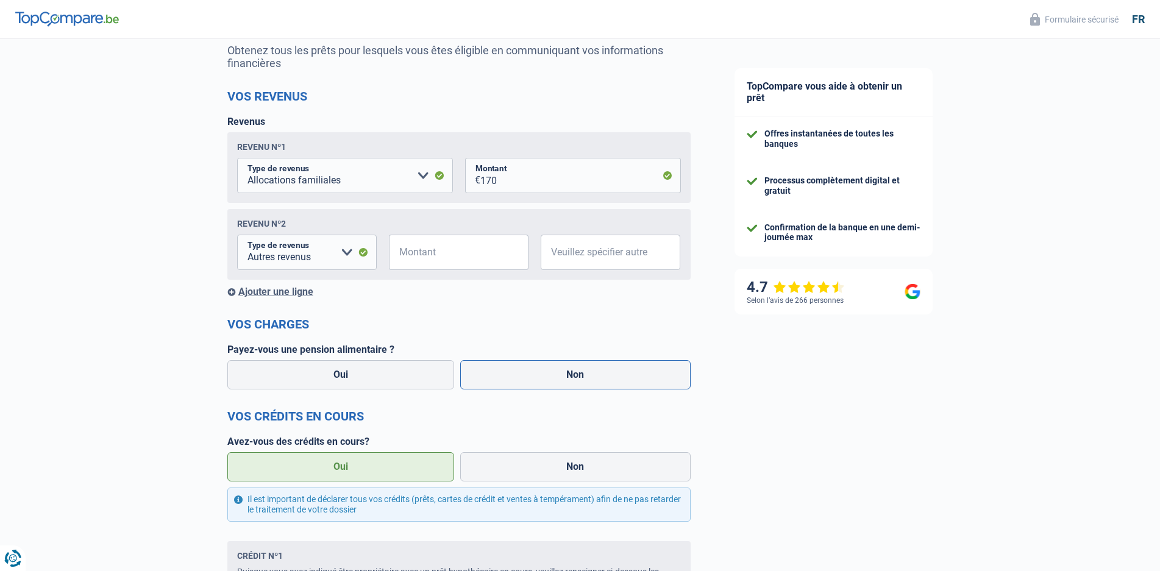
click at [609, 377] on label "Non" at bounding box center [575, 374] width 230 height 29
click at [609, 377] on input "Non" at bounding box center [575, 374] width 230 height 29
radio input "true"
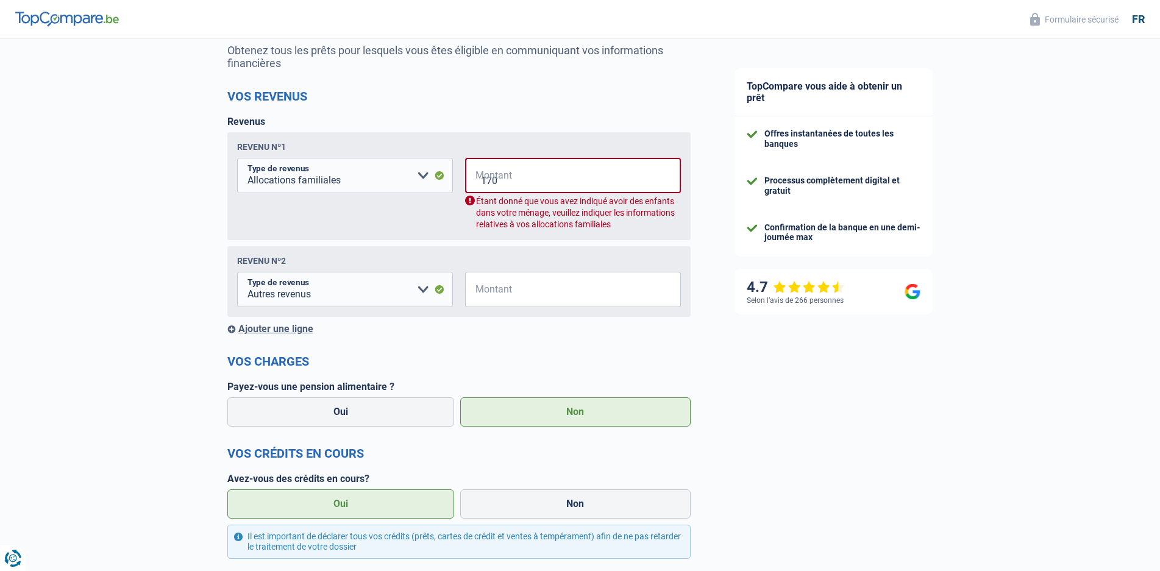
select select "netSalary"
click at [543, 169] on input "Montant" at bounding box center [581, 175] width 200 height 35
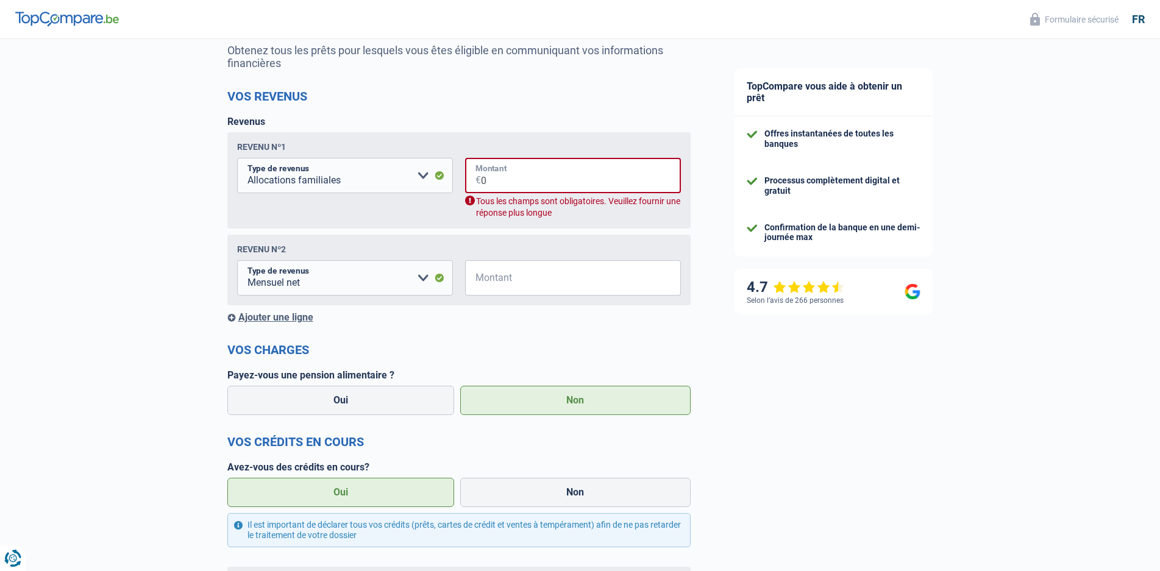
type input "0"
click at [636, 441] on h2 "Vos crédits en cours" at bounding box center [458, 442] width 463 height 15
click at [504, 181] on input "0" at bounding box center [581, 175] width 200 height 35
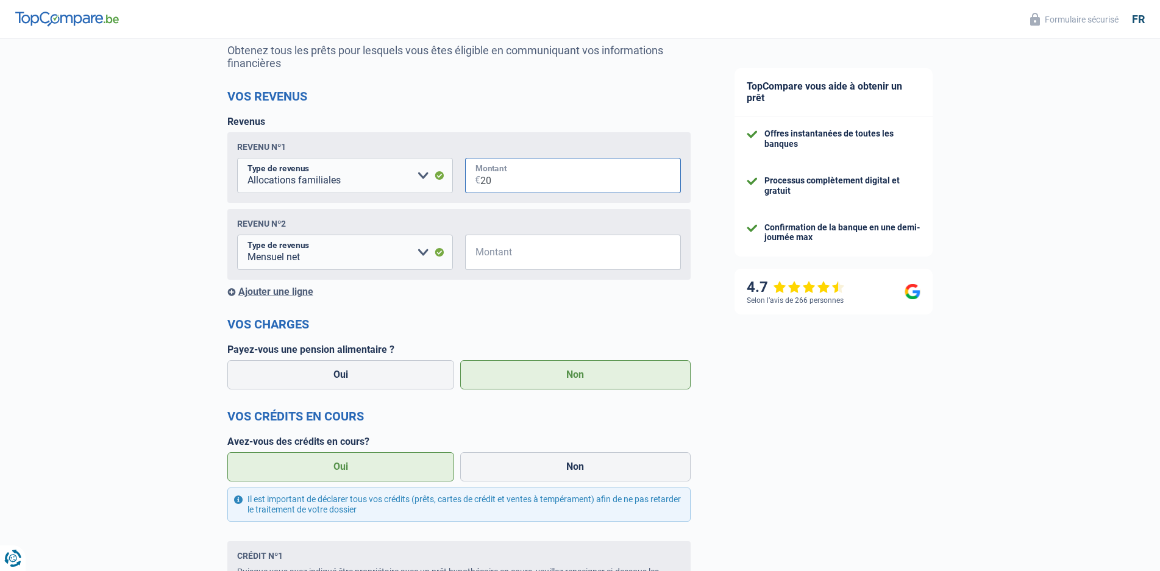
type input "2"
type input "150"
click at [774, 384] on div "TopCompare vous aide à obtenir un prêt Offres instantanées de toutes les banque…" at bounding box center [937, 495] width 448 height 1157
click at [554, 466] on label "Non" at bounding box center [575, 466] width 230 height 29
click at [554, 466] on input "Non" at bounding box center [575, 466] width 230 height 29
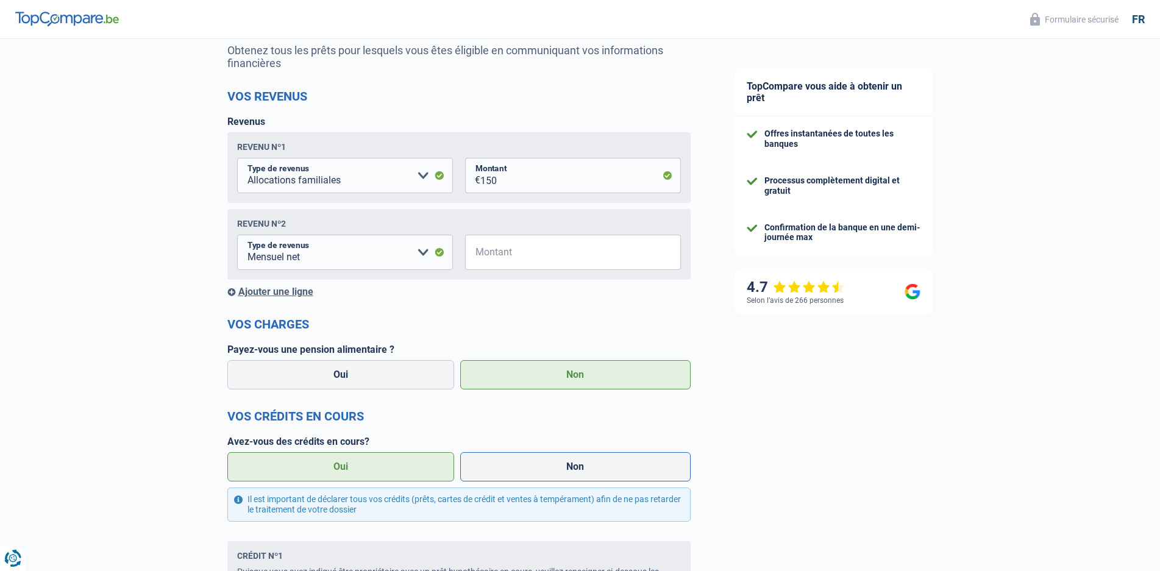
radio input "true"
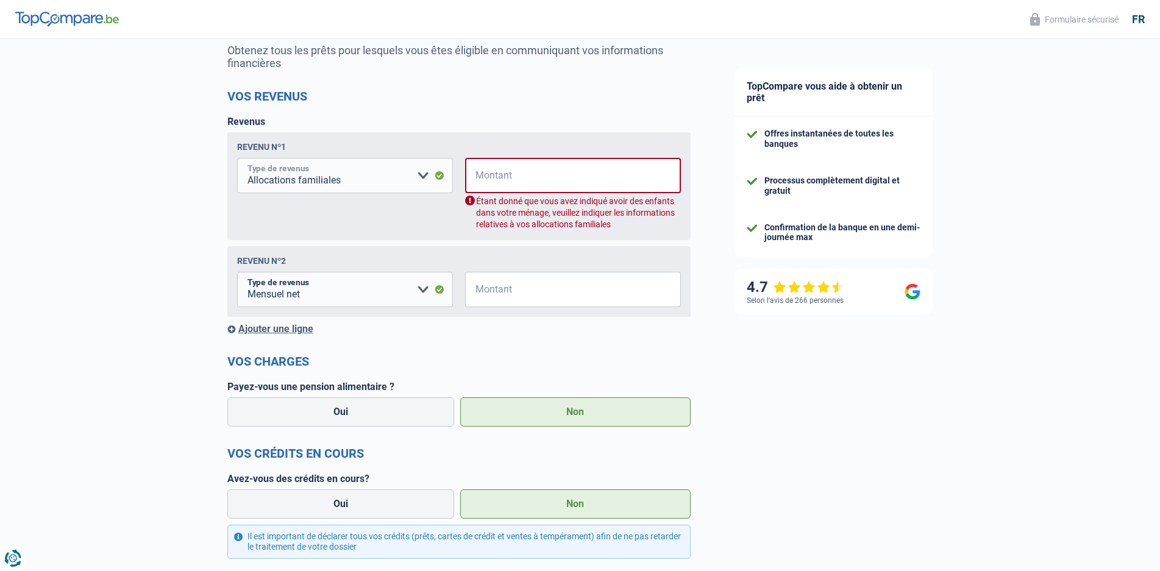
click at [421, 176] on select "Allocation d'handicap Allocations chômage Allocations familiales Chèques repas …" at bounding box center [345, 175] width 216 height 35
click at [237, 160] on select "Allocation d'handicap Allocations chômage Allocations familiales Chèques repas …" at bounding box center [345, 175] width 216 height 35
click at [532, 177] on input "Montant" at bounding box center [581, 175] width 200 height 35
type input "1"
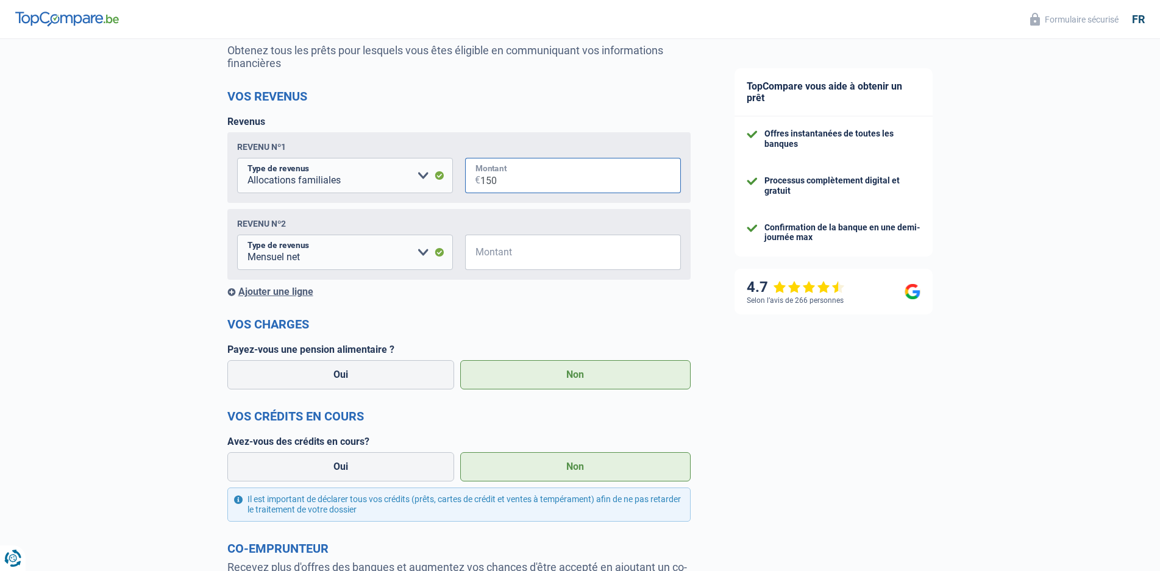
type input "150"
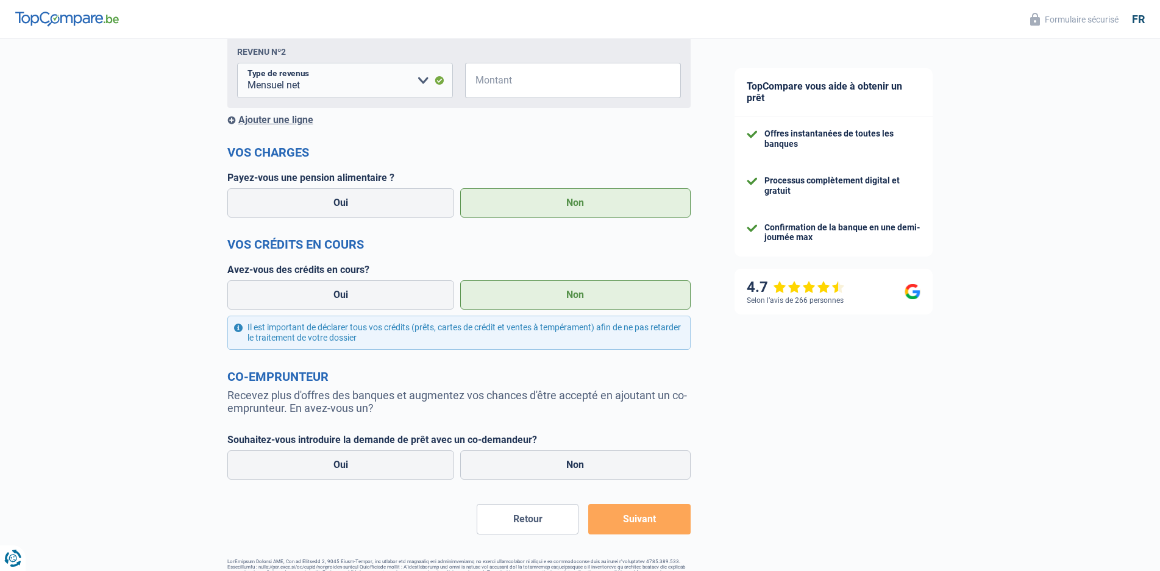
scroll to position [305, 0]
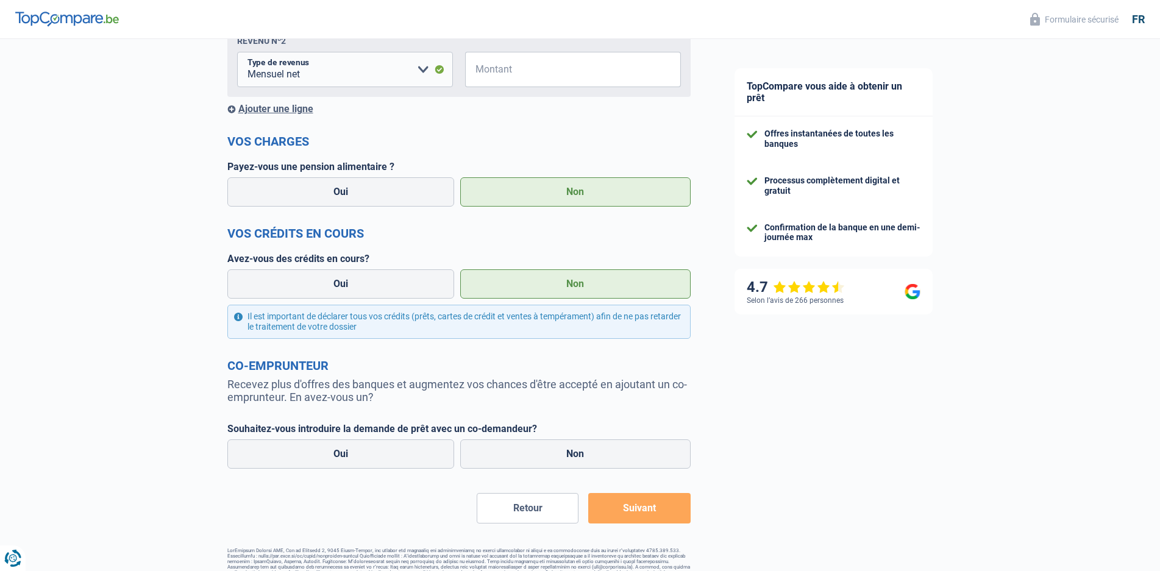
click at [533, 459] on label "Non" at bounding box center [575, 454] width 230 height 29
click at [533, 459] on input "Non" at bounding box center [575, 454] width 230 height 29
radio input "true"
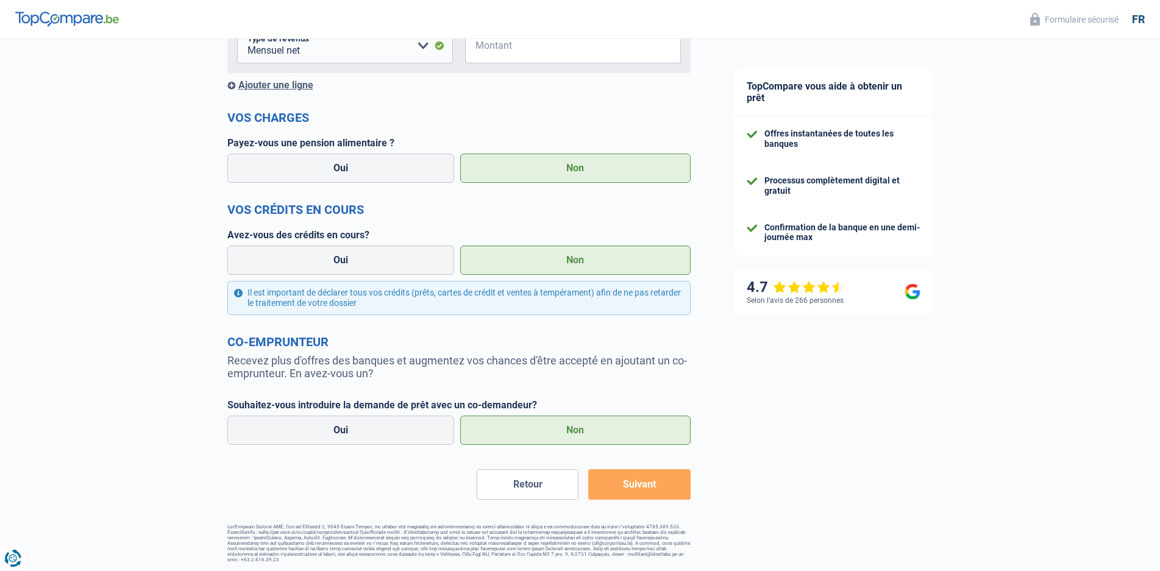
click at [648, 487] on button "Suivant" at bounding box center [639, 485] width 102 height 30
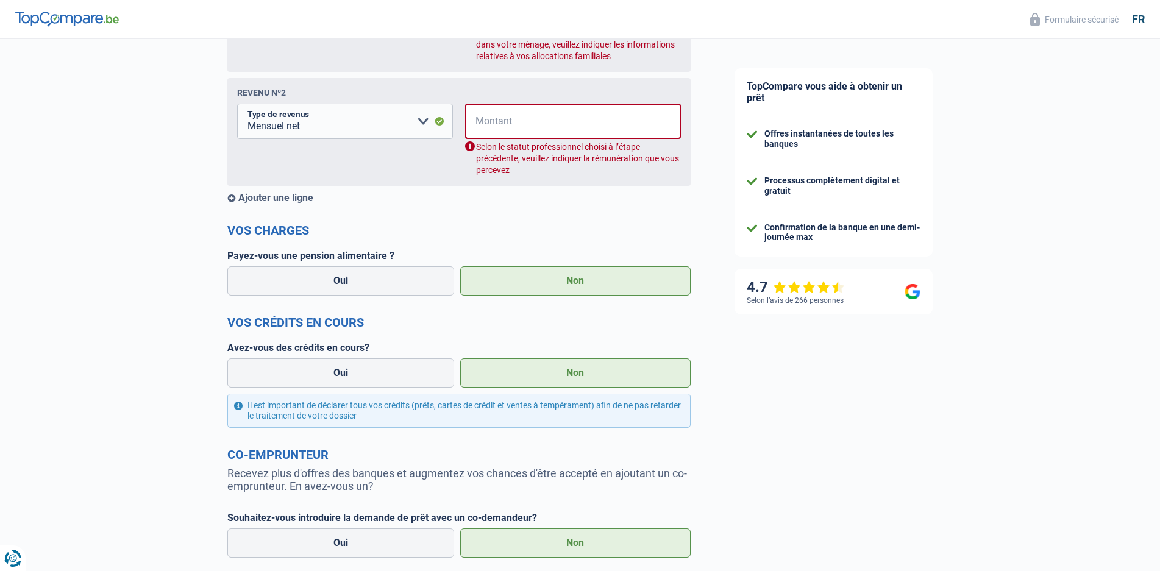
scroll to position [198, 0]
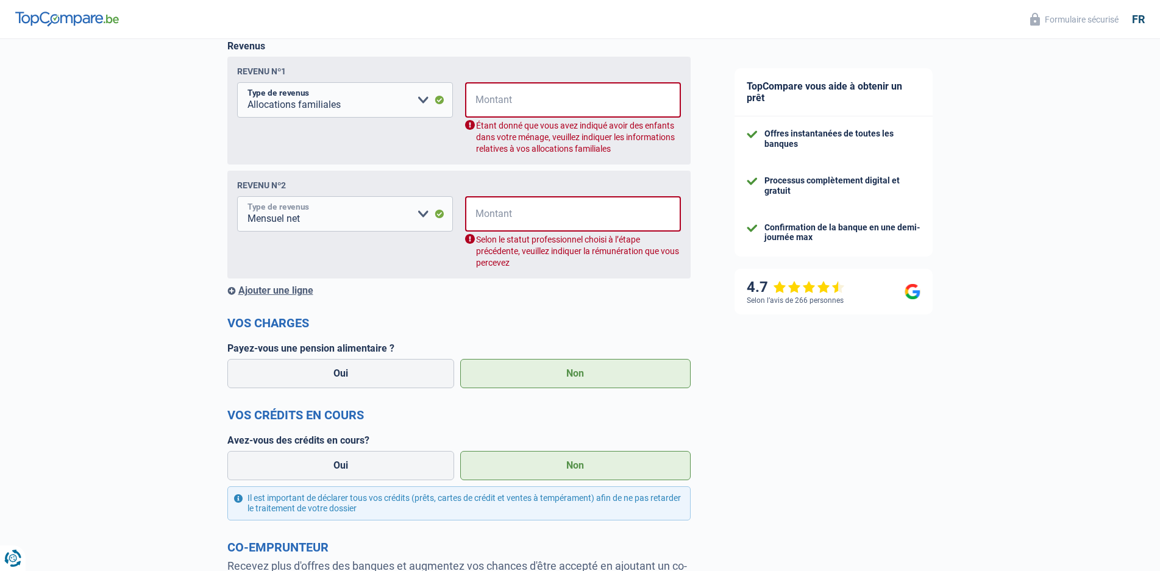
click at [422, 216] on select "Allocation d'handicap Allocations chômage Allocations familiales Chèques repas …" at bounding box center [345, 213] width 216 height 35
select select "other"
click at [237, 199] on select "Allocation d'handicap Allocations chômage Allocations familiales Chèques repas …" at bounding box center [345, 213] width 216 height 35
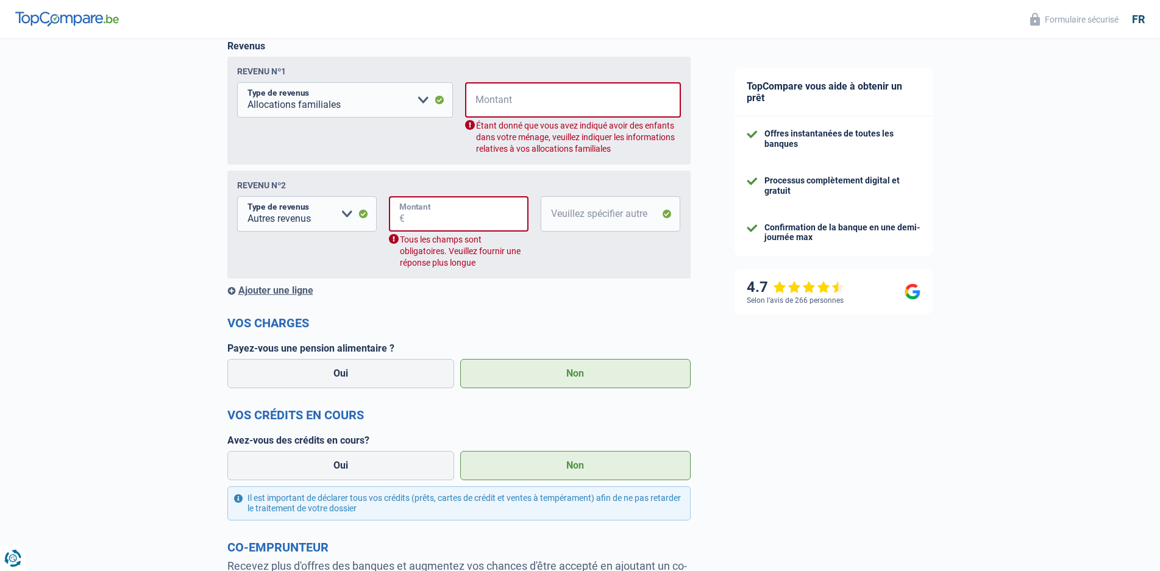
click at [484, 218] on input "Montant" at bounding box center [467, 213] width 124 height 35
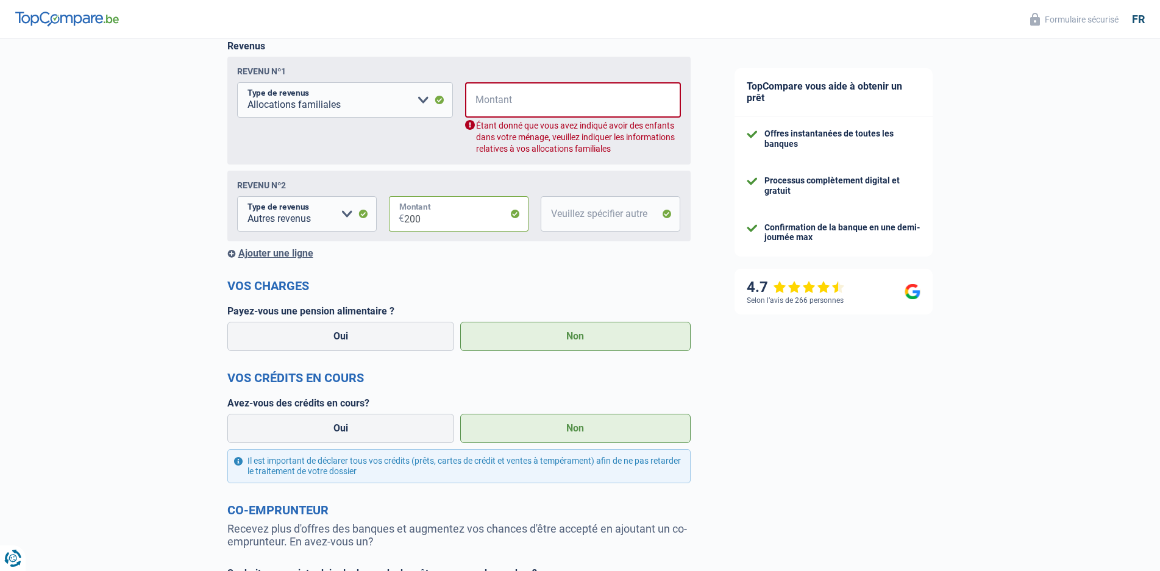
type input "200"
click at [643, 215] on input "Veuillez spécifier autre" at bounding box center [611, 213] width 140 height 35
type input "aide parentale"
click at [528, 110] on input "Montant" at bounding box center [581, 99] width 200 height 35
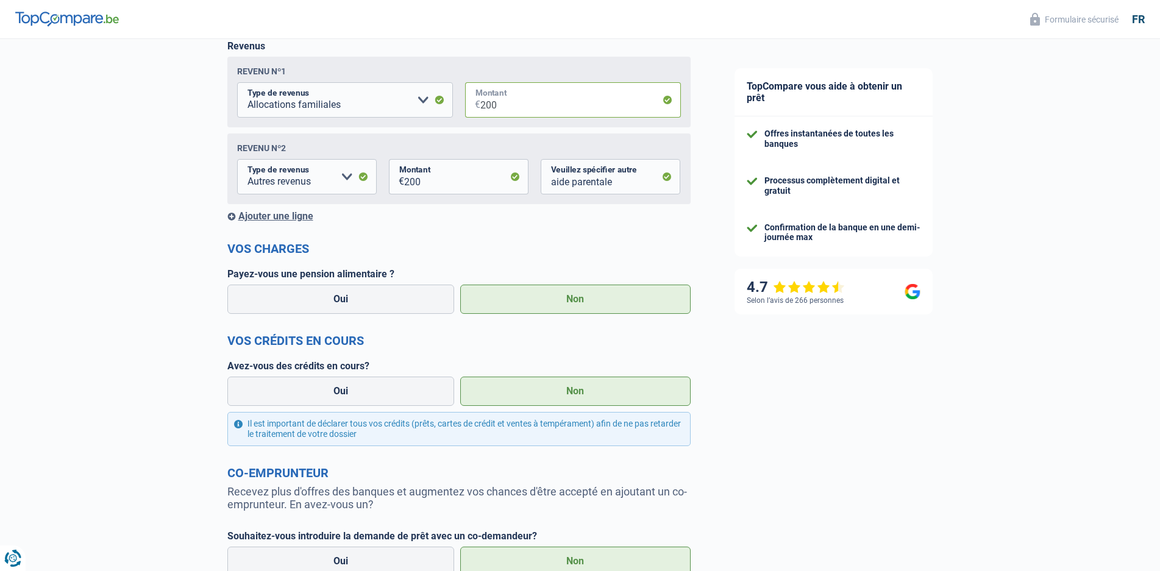
type input "200"
click at [663, 248] on h2 "Vos charges" at bounding box center [458, 248] width 463 height 15
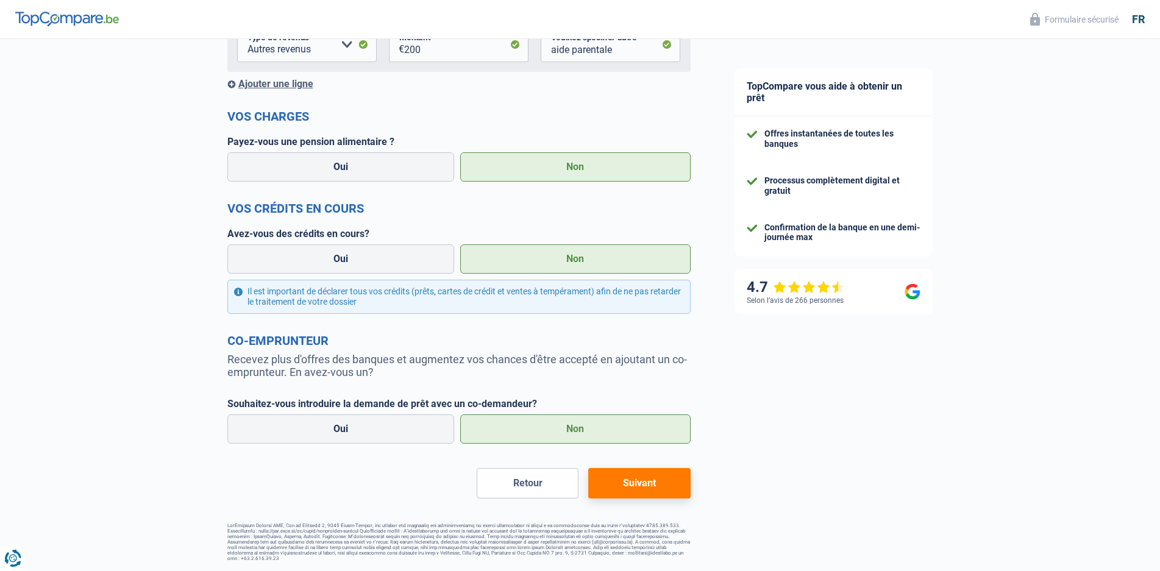
click at [647, 485] on button "Suivant" at bounding box center [639, 483] width 102 height 30
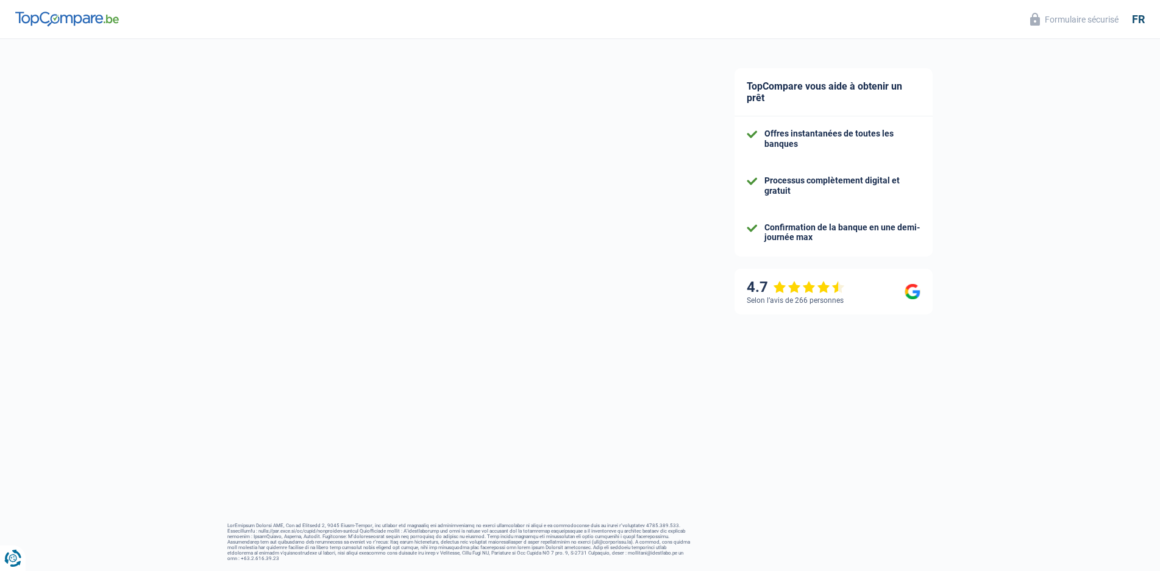
select select "60"
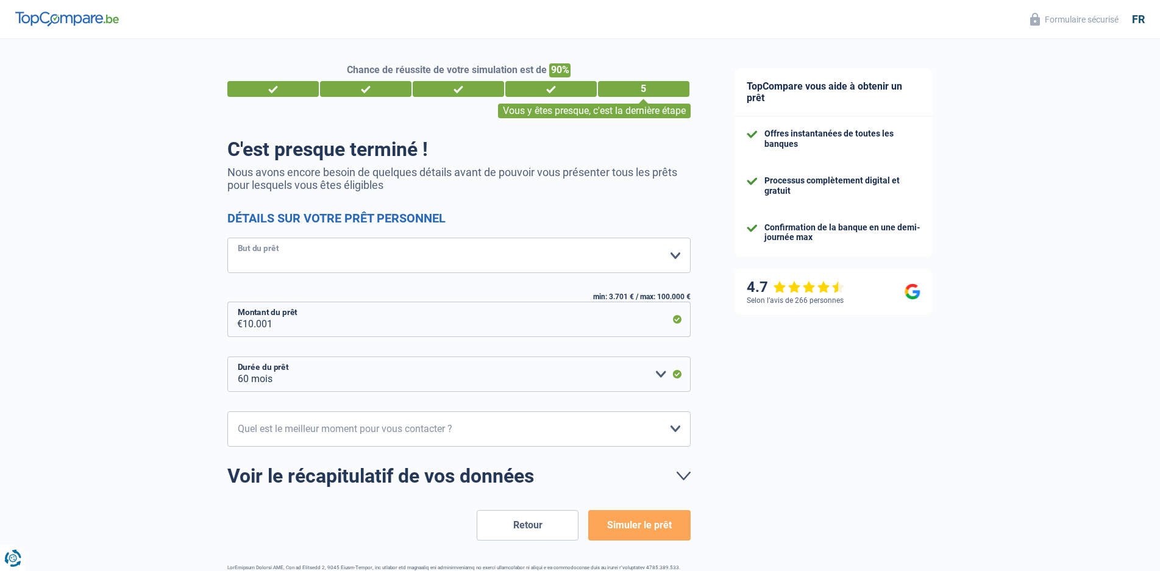
click at [677, 259] on select "Confort maison: meubles, textile, peinture, électroménager, outillage non-profe…" at bounding box center [458, 255] width 463 height 35
select select "other"
click at [227, 239] on select "Confort maison: meubles, textile, peinture, électroménager, outillage non-profe…" at bounding box center [458, 255] width 463 height 35
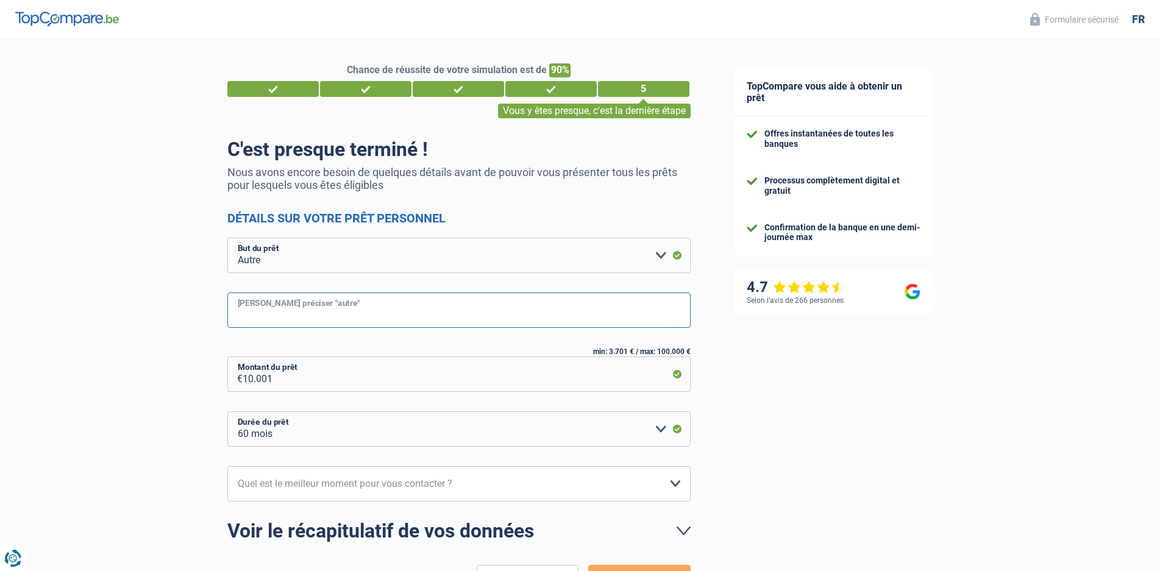
click at [380, 313] on input "[PERSON_NAME] préciser "autre"" at bounding box center [458, 310] width 463 height 35
click at [277, 316] on input "vacances anniversaire" at bounding box center [458, 310] width 463 height 35
click at [342, 320] on input "vacances, anniversaire" at bounding box center [458, 310] width 463 height 35
type input "vacances, anniversaire, achat"
click at [656, 430] on select "12 mois 18 mois 24 mois 30 mois 36 mois 42 mois 48 mois 60 mois Veuillez sélect…" at bounding box center [458, 429] width 463 height 35
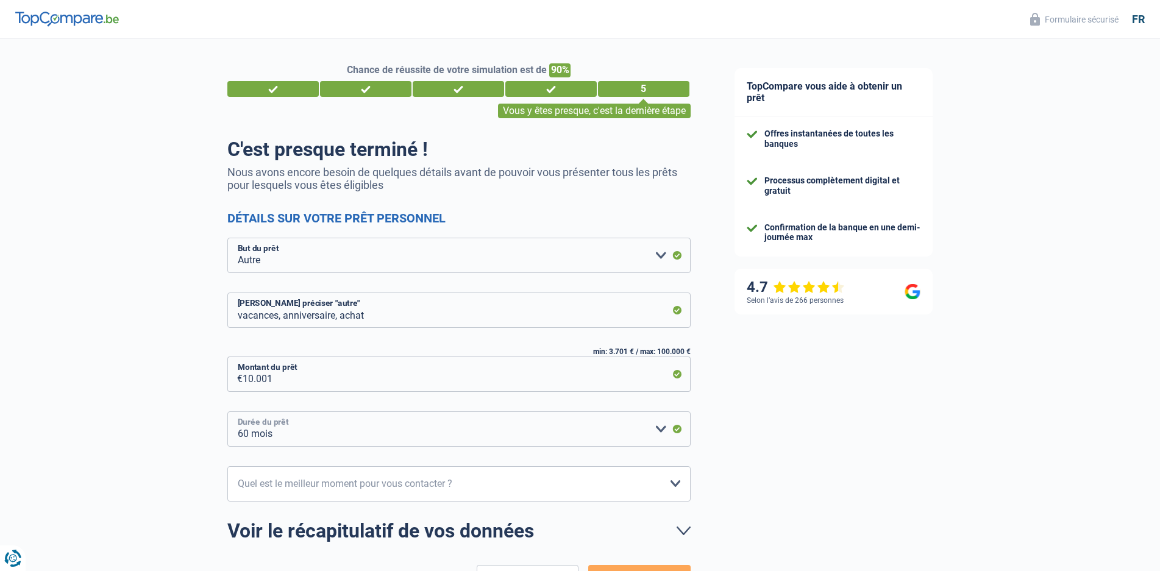
select select "48"
click at [227, 412] on select "12 mois 18 mois 24 mois 30 mois 36 mois 42 mois 48 mois 60 mois Veuillez sélect…" at bounding box center [458, 429] width 463 height 35
click at [107, 422] on div "Chance de réussite de votre simulation est de 90% 1 2 3 4 5 Vous y êtes presque…" at bounding box center [356, 348] width 713 height 629
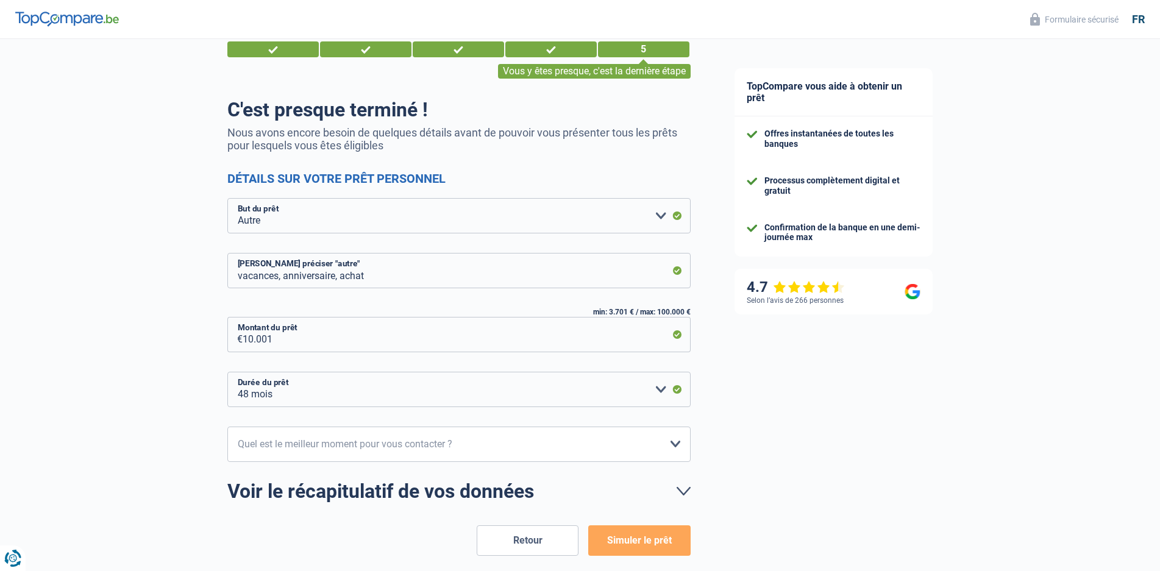
scroll to position [61, 0]
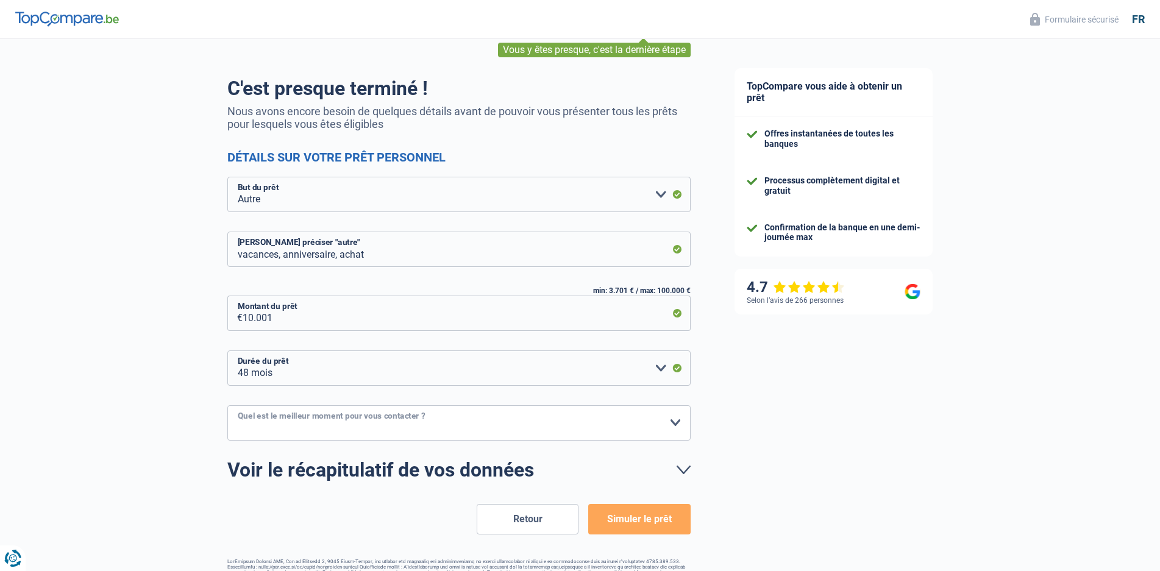
click at [674, 424] on select "10h-12h 12h-14h 14h-16h 16h-18h Veuillez sélectionner une option" at bounding box center [458, 422] width 463 height 35
select select "12-14"
click at [227, 406] on select "10h-12h 12h-14h 14h-16h 16h-18h Veuillez sélectionner une option" at bounding box center [458, 422] width 463 height 35
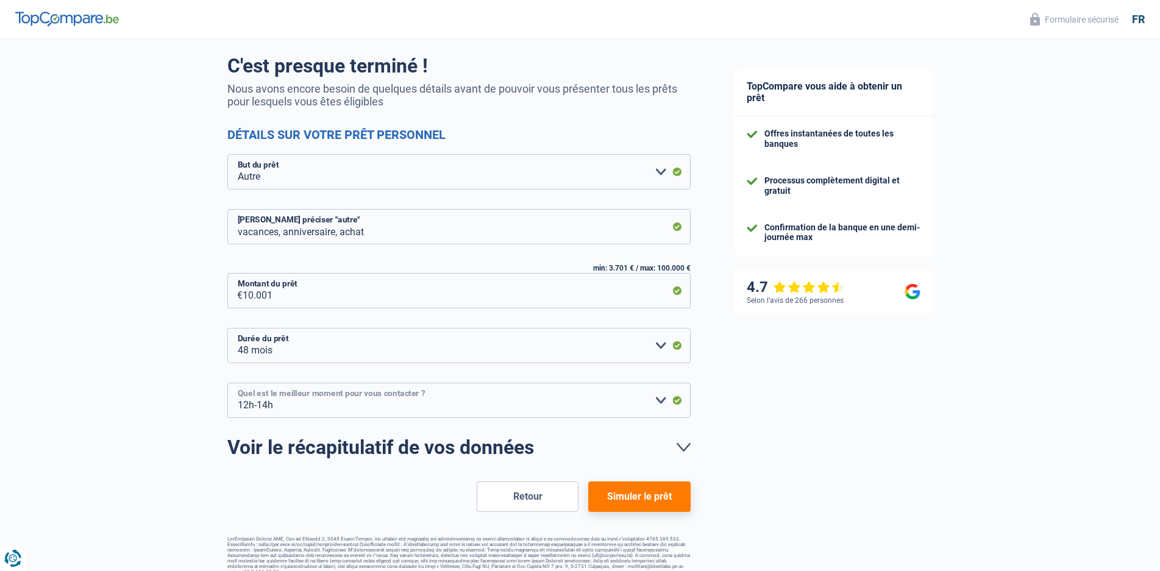
scroll to position [96, 0]
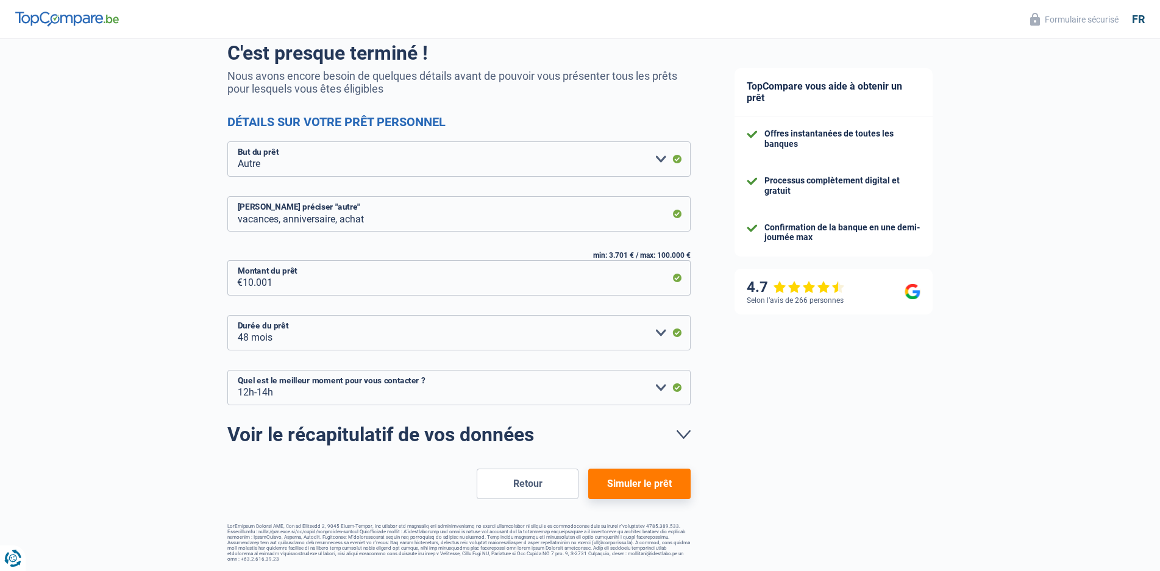
click at [630, 489] on button "Simuler le prêt" at bounding box center [639, 484] width 102 height 30
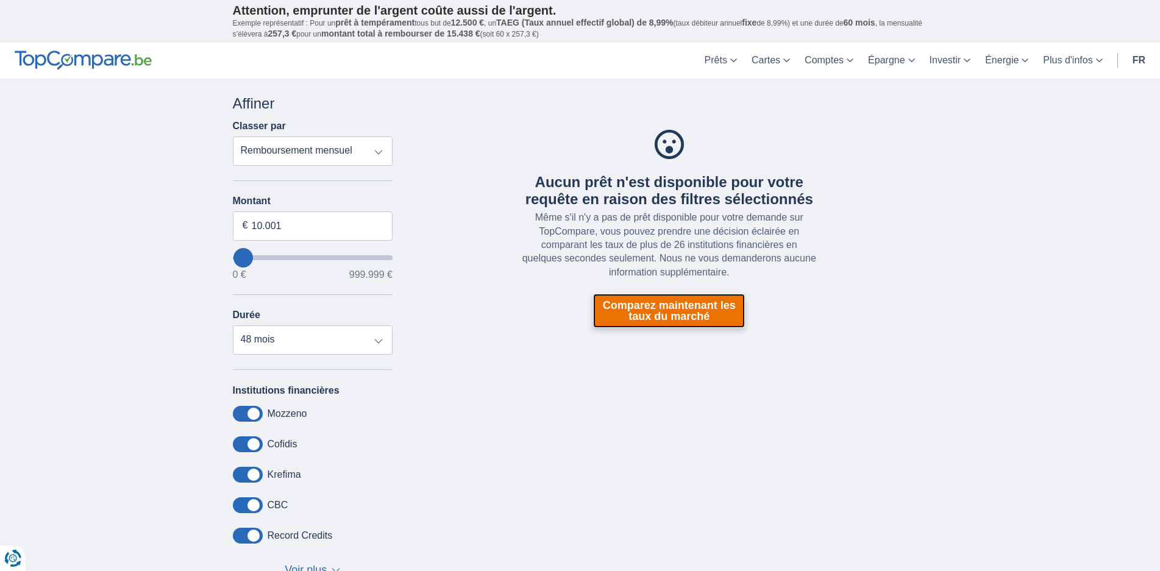
click at [689, 306] on link "Comparez maintenant les taux du marché" at bounding box center [669, 311] width 152 height 34
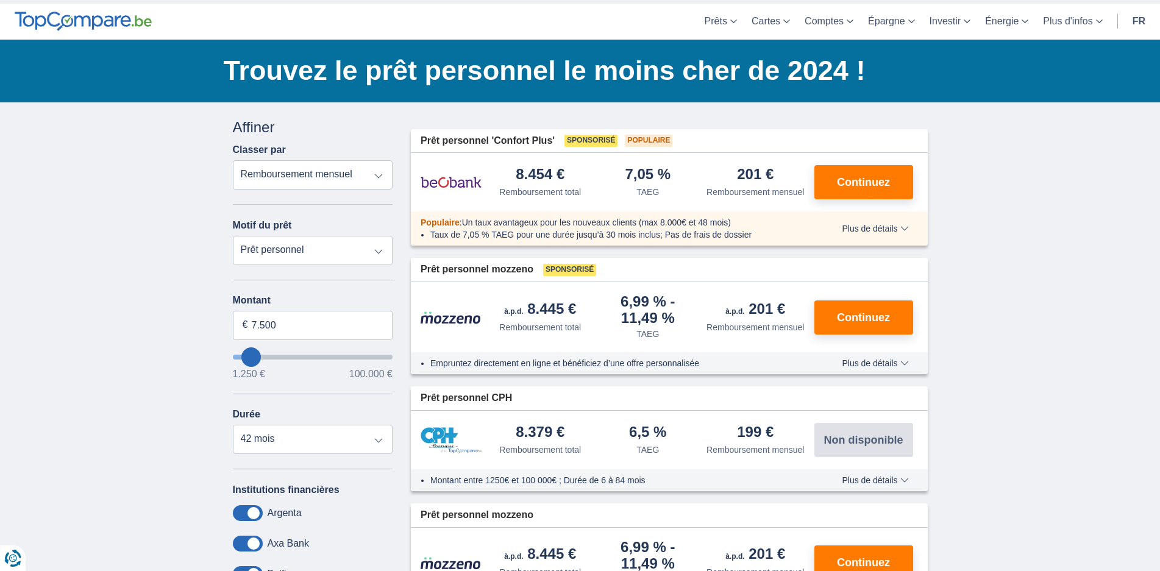
scroll to position [61, 0]
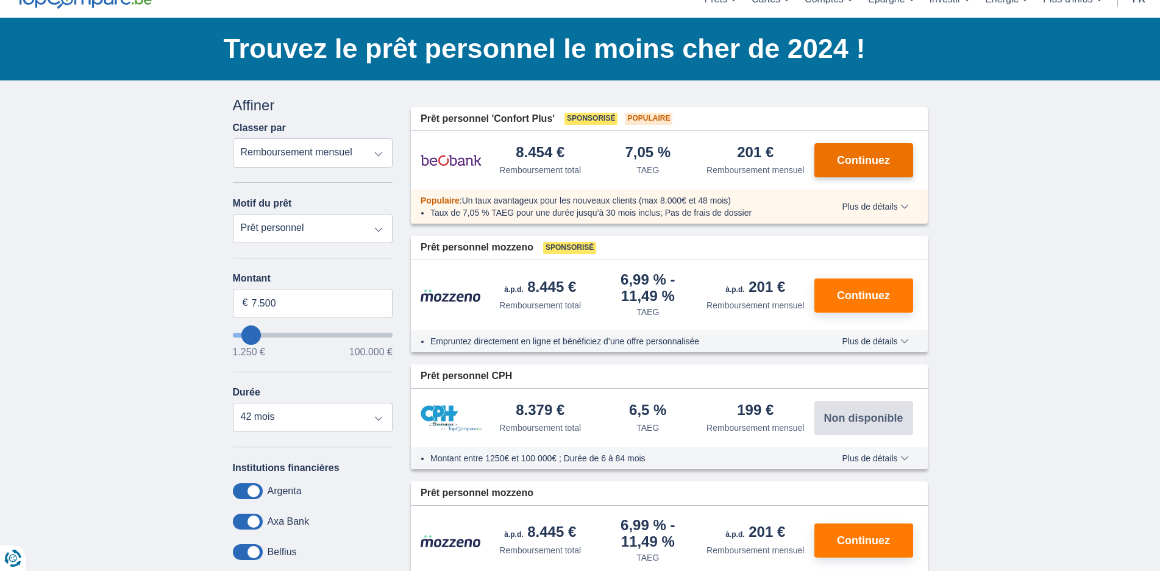
click at [871, 160] on span "Continuez" at bounding box center [863, 160] width 53 height 11
